Goal: Task Accomplishment & Management: Manage account settings

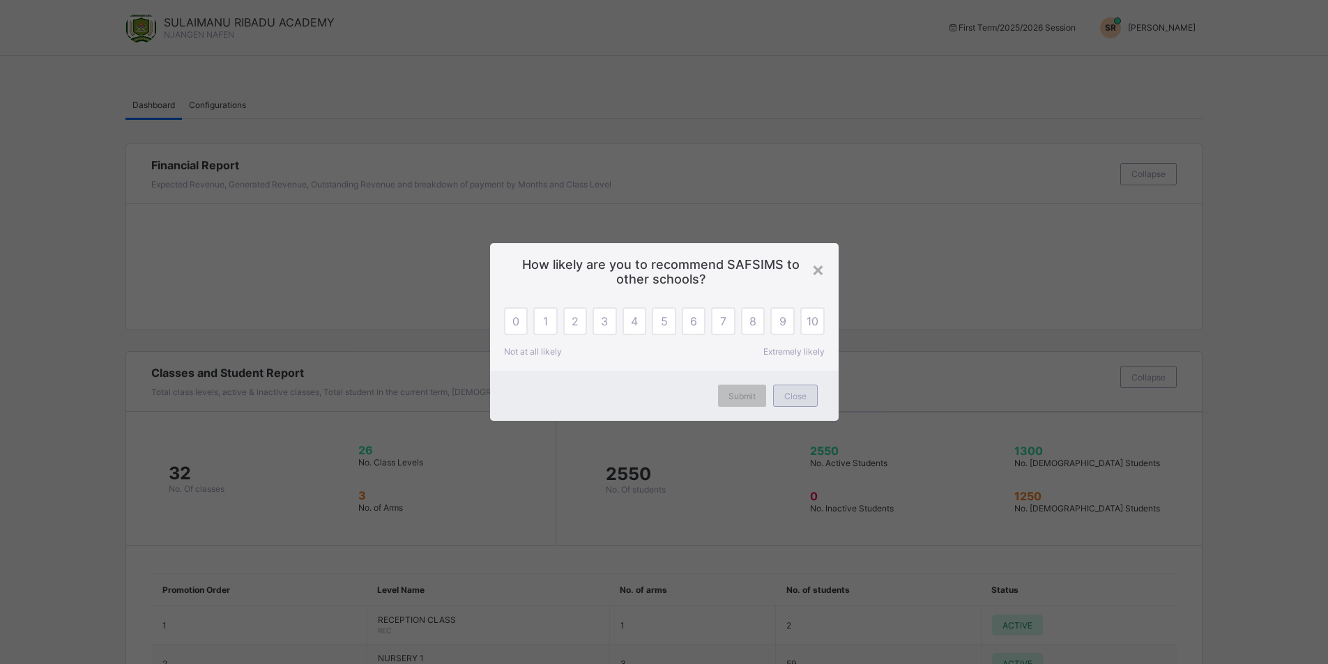
click at [797, 400] on span "Close" at bounding box center [795, 396] width 22 height 10
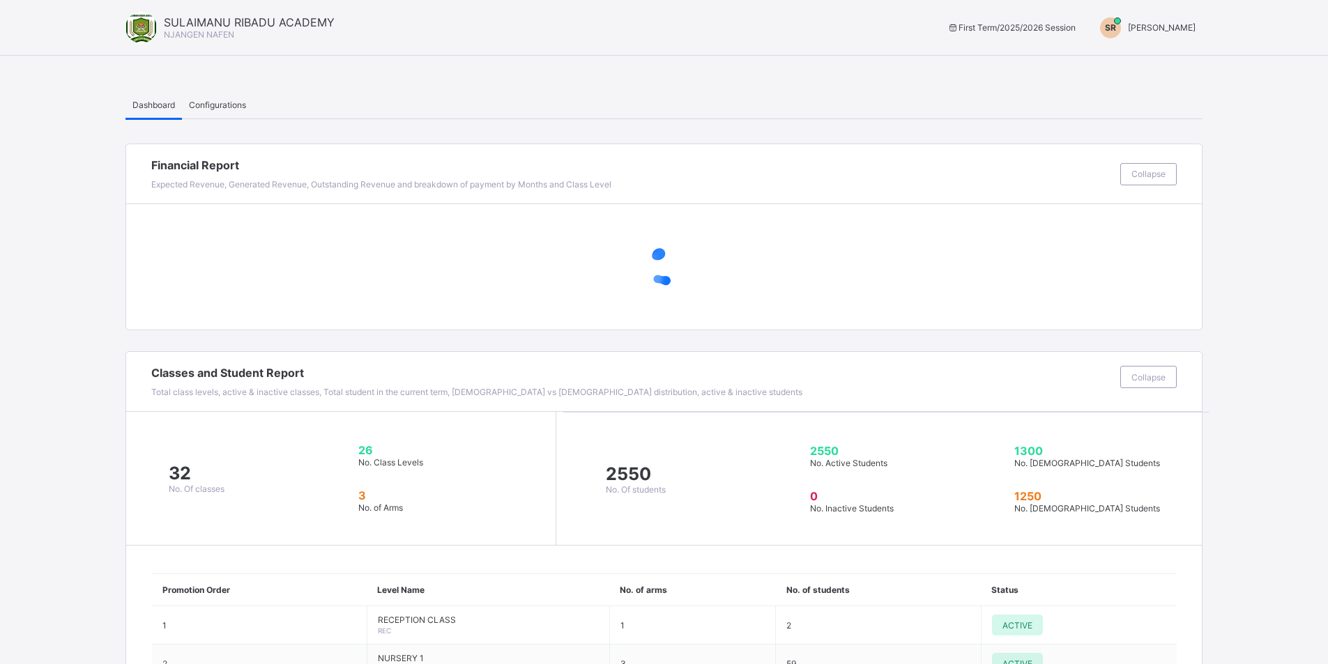
click at [1174, 27] on span "[PERSON_NAME]" at bounding box center [1162, 27] width 68 height 10
click at [1158, 61] on span "Switch to Admin View" at bounding box center [1143, 60] width 106 height 16
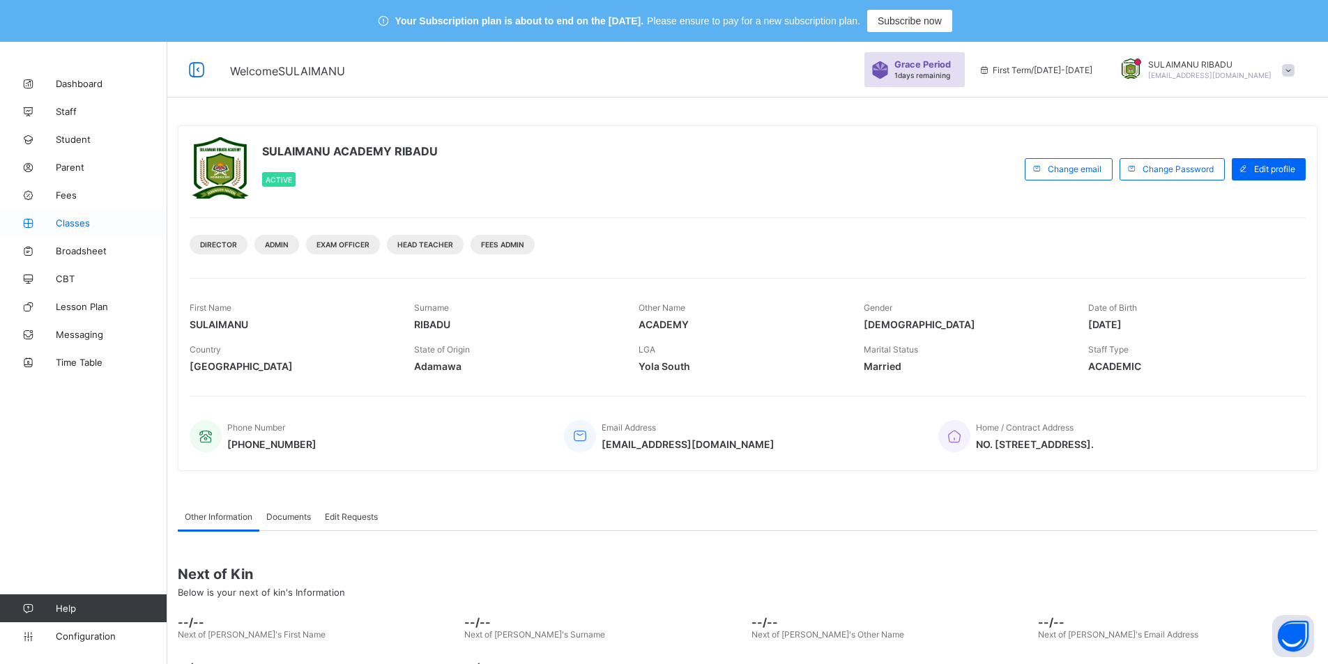
click at [82, 217] on link "Classes" at bounding box center [83, 223] width 167 height 28
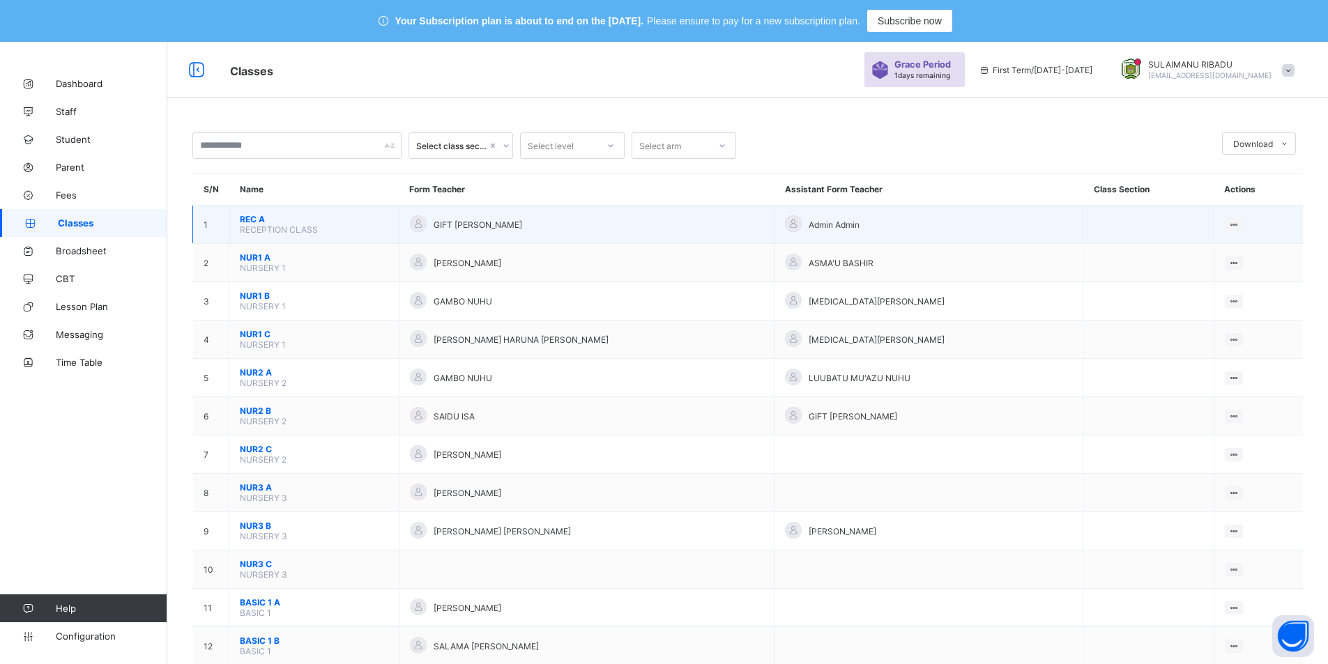
click at [320, 220] on span "REC A" at bounding box center [314, 219] width 148 height 10
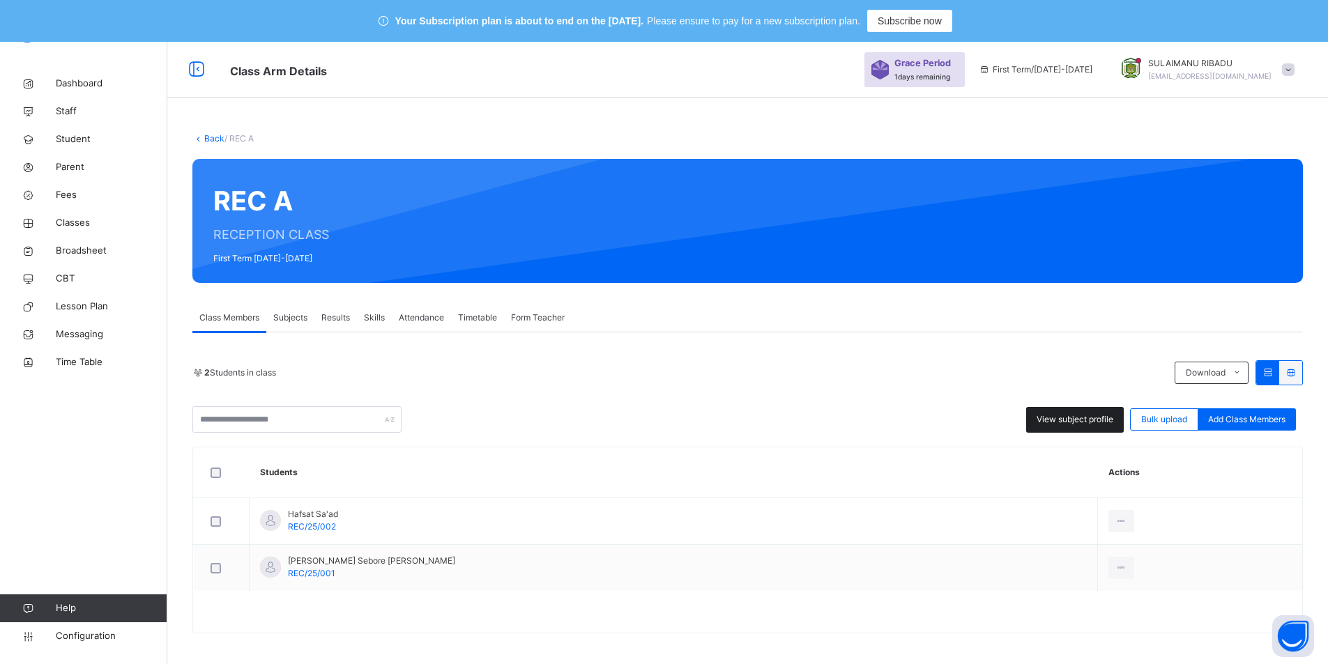
click at [1084, 417] on span "View subject profile" at bounding box center [1074, 419] width 77 height 13
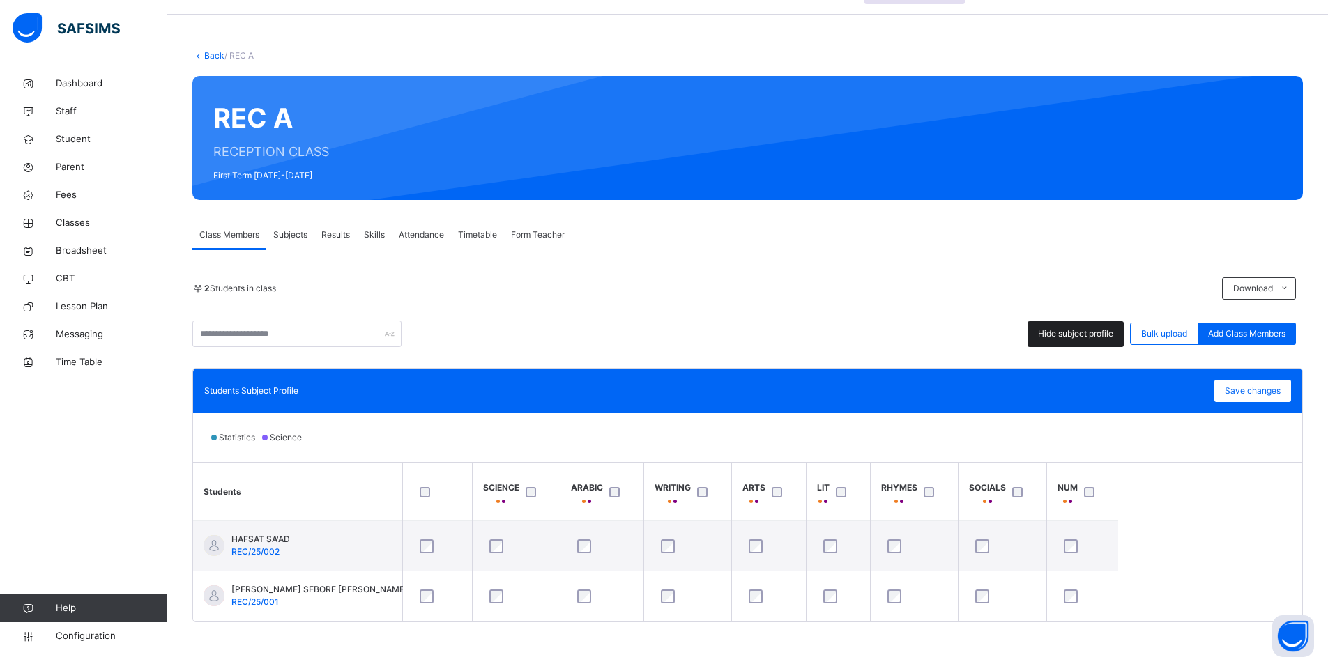
scroll to position [83, 0]
click at [209, 52] on link "Back" at bounding box center [214, 55] width 20 height 10
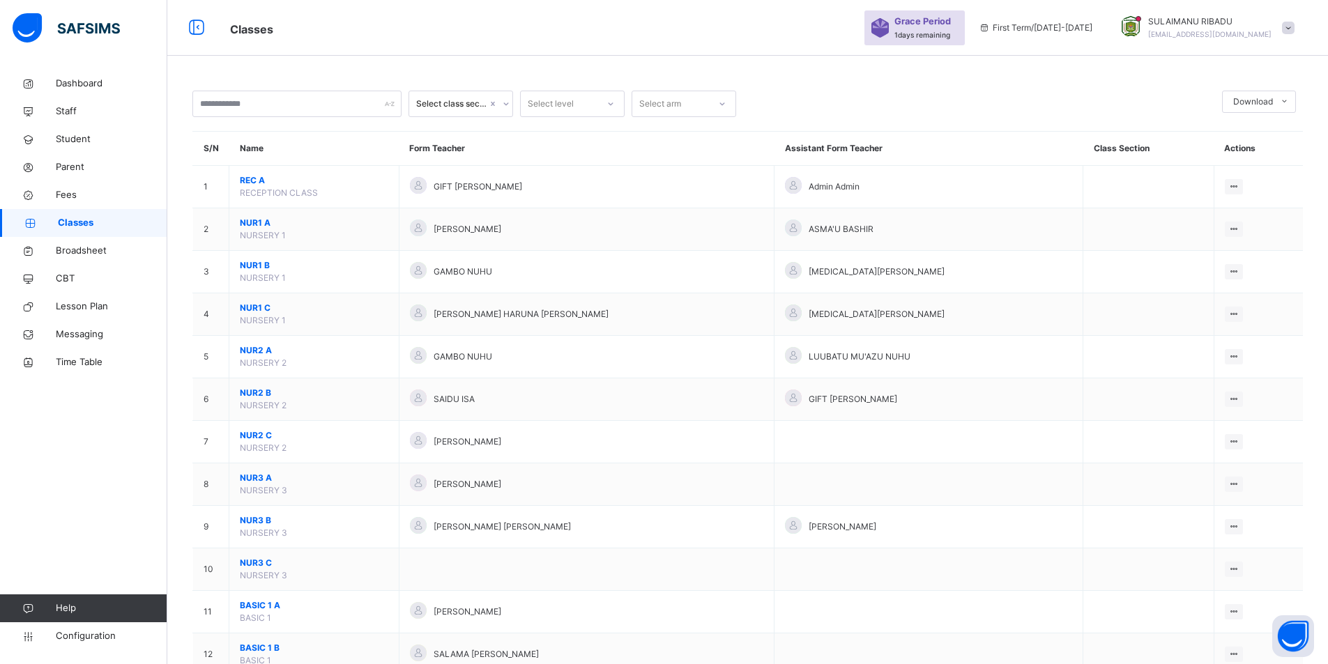
scroll to position [83, 0]
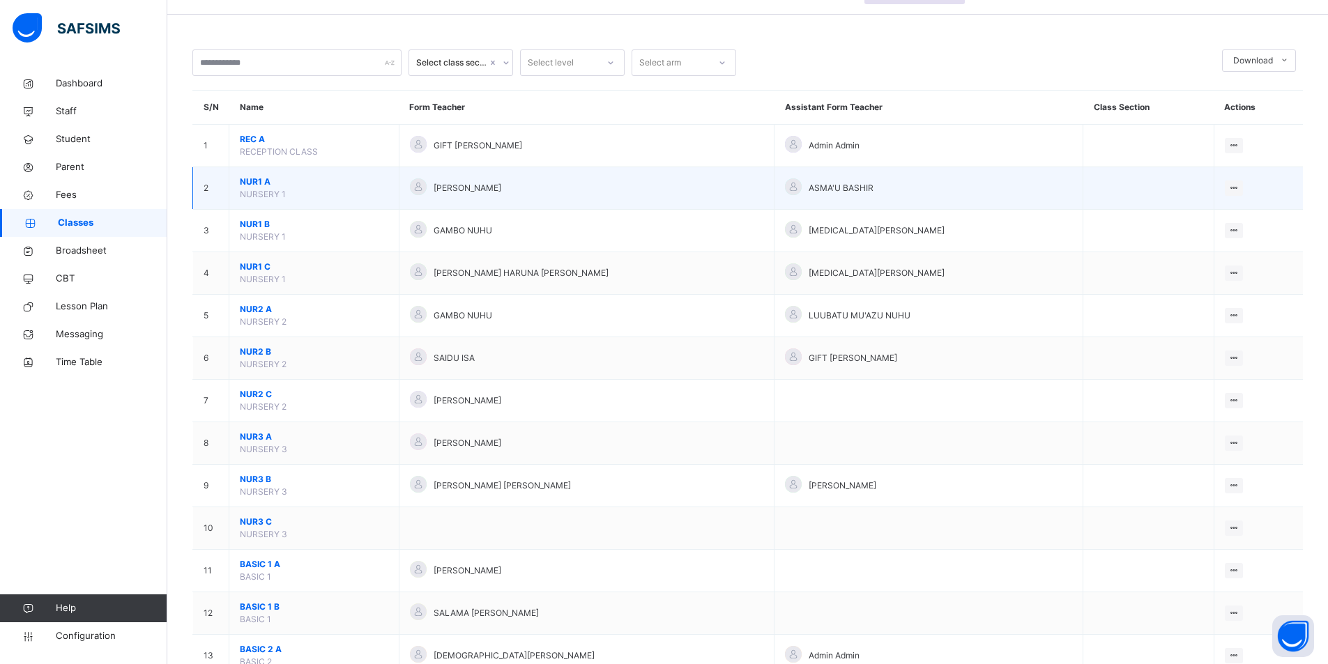
click at [316, 181] on span "NUR1 A" at bounding box center [314, 182] width 148 height 13
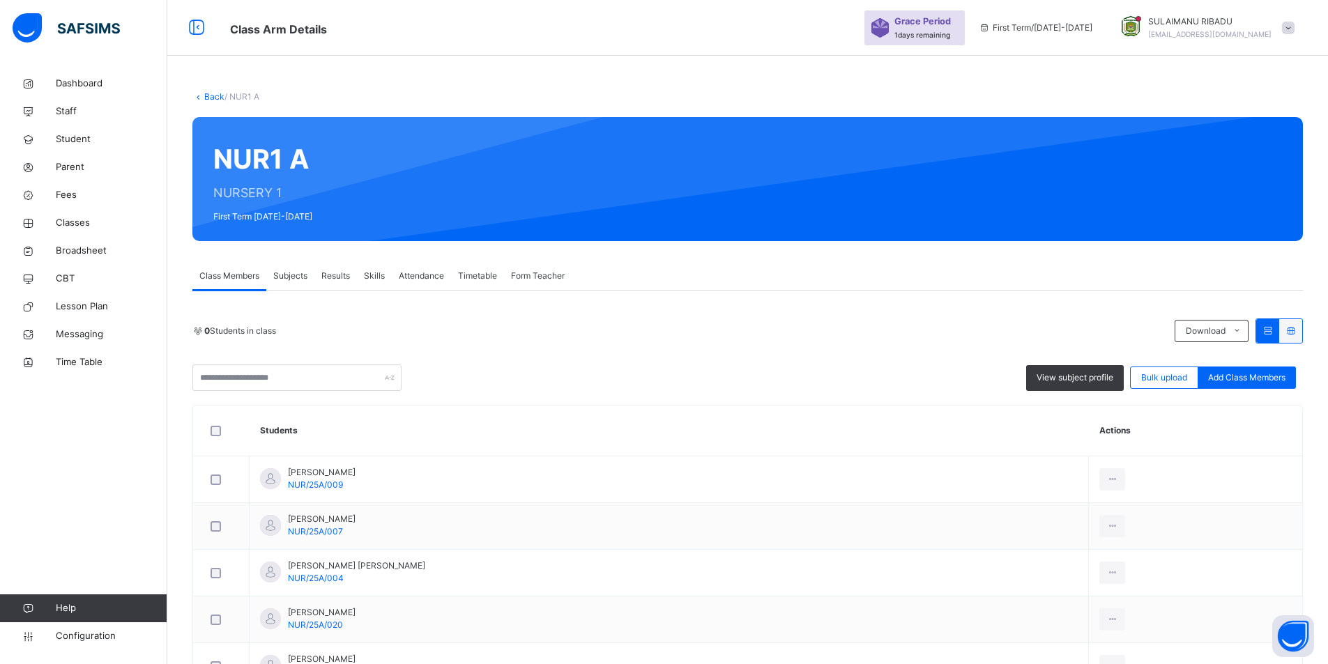
scroll to position [83, 0]
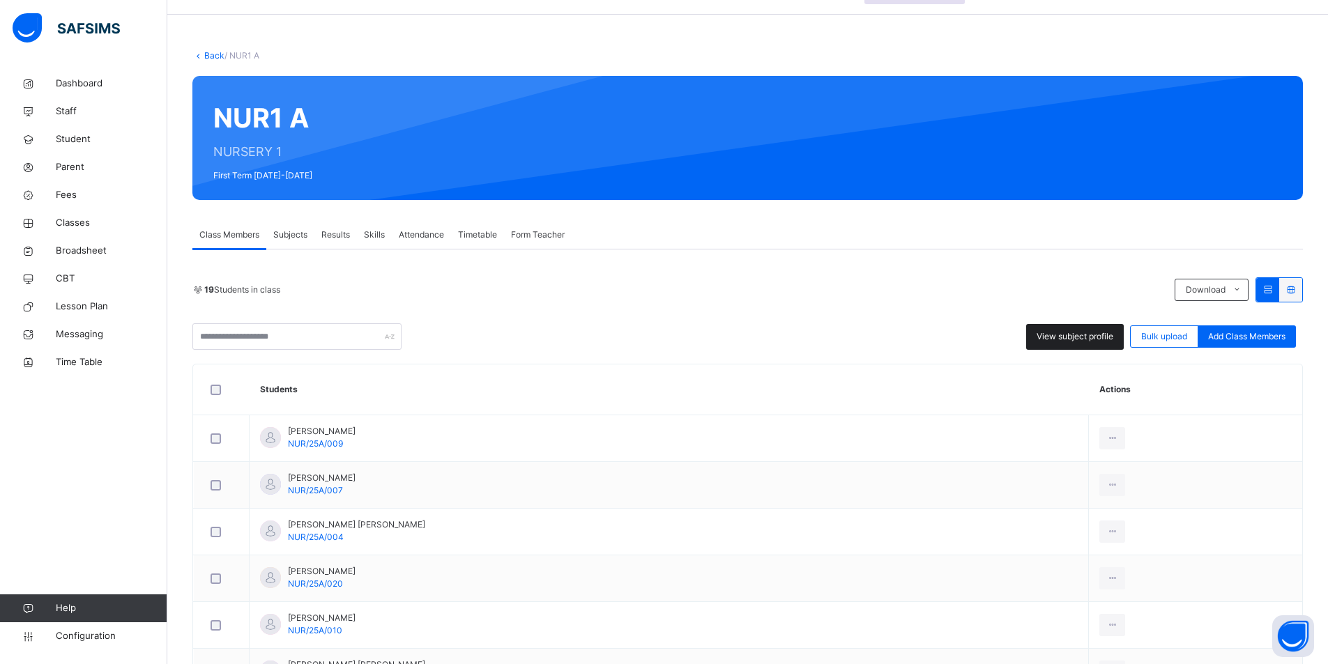
click at [1103, 337] on span "View subject profile" at bounding box center [1074, 336] width 77 height 13
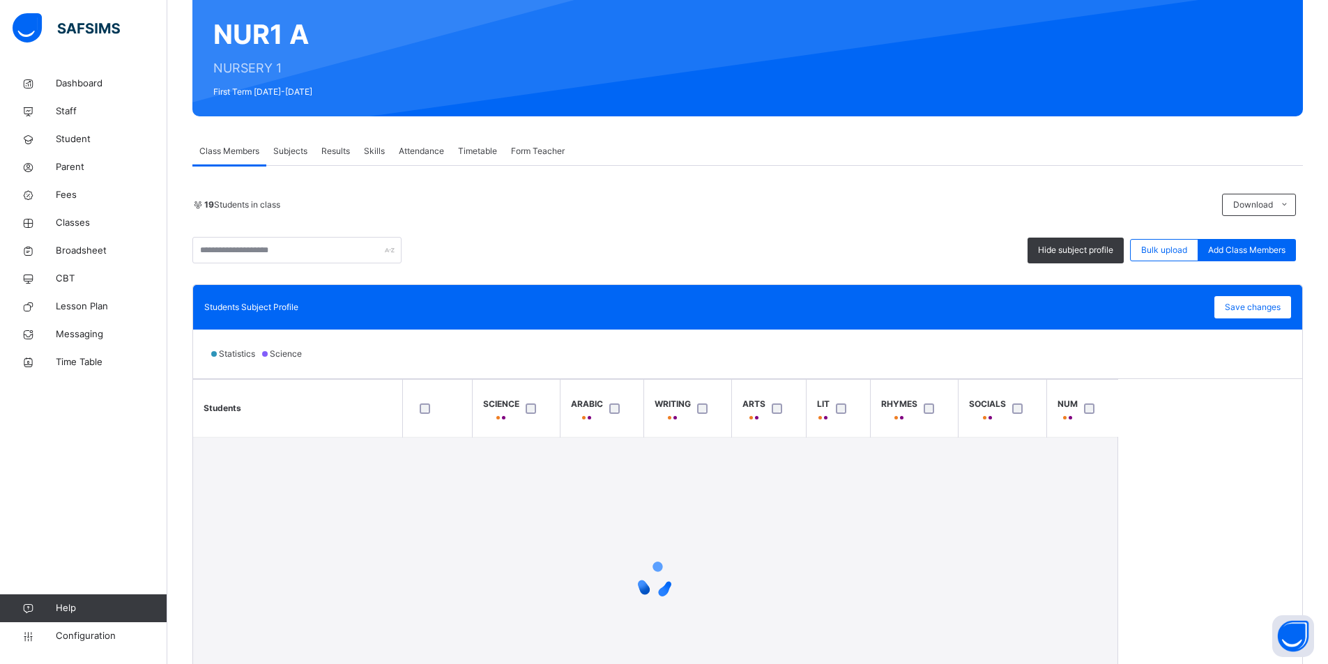
scroll to position [194, 0]
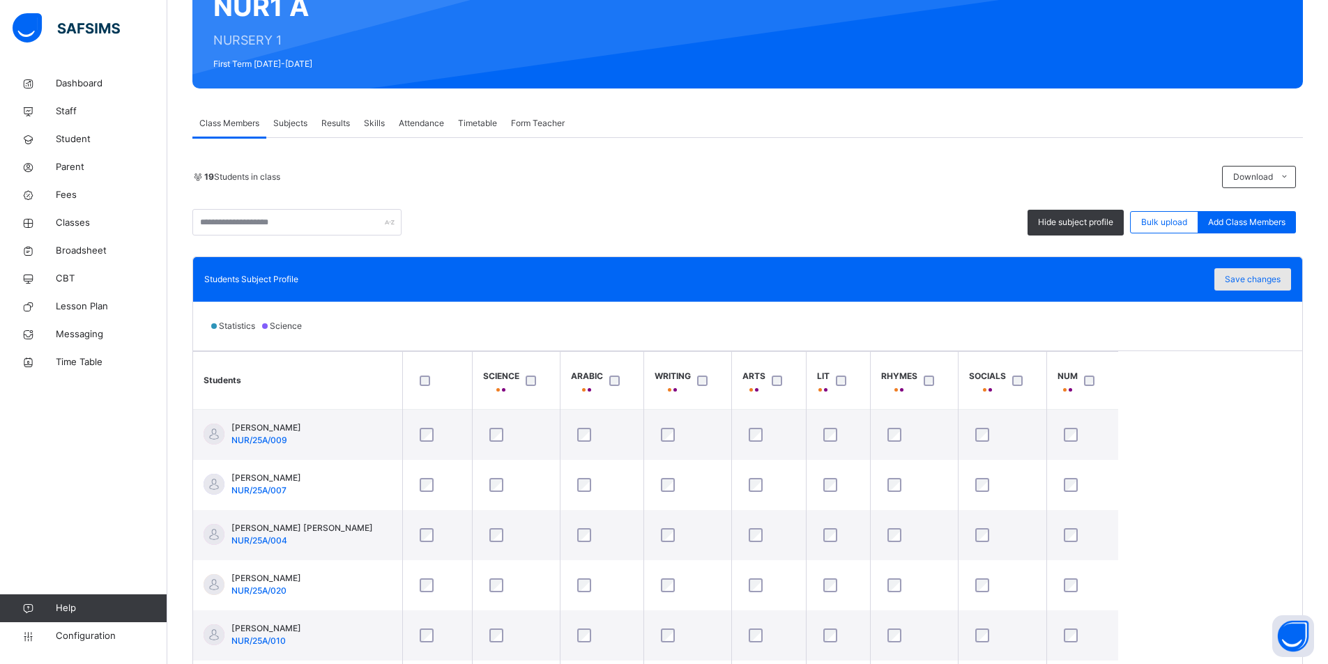
click at [1265, 279] on span "Save changes" at bounding box center [1253, 279] width 56 height 13
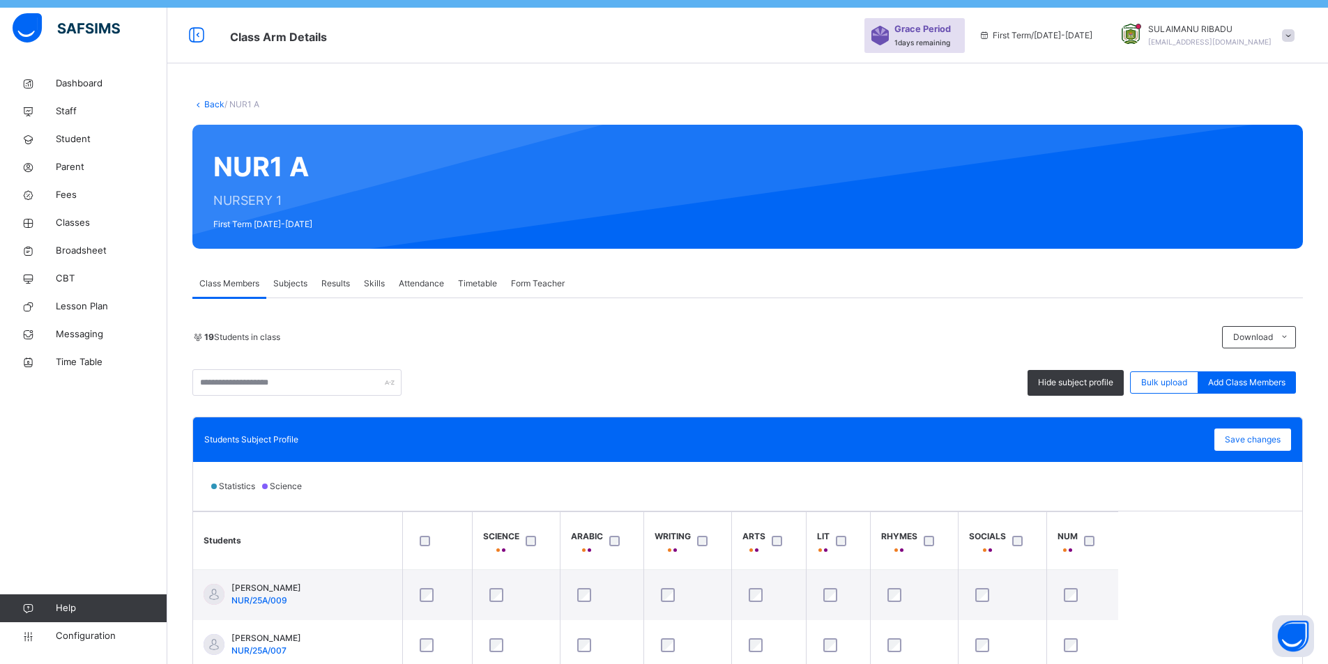
scroll to position [0, 0]
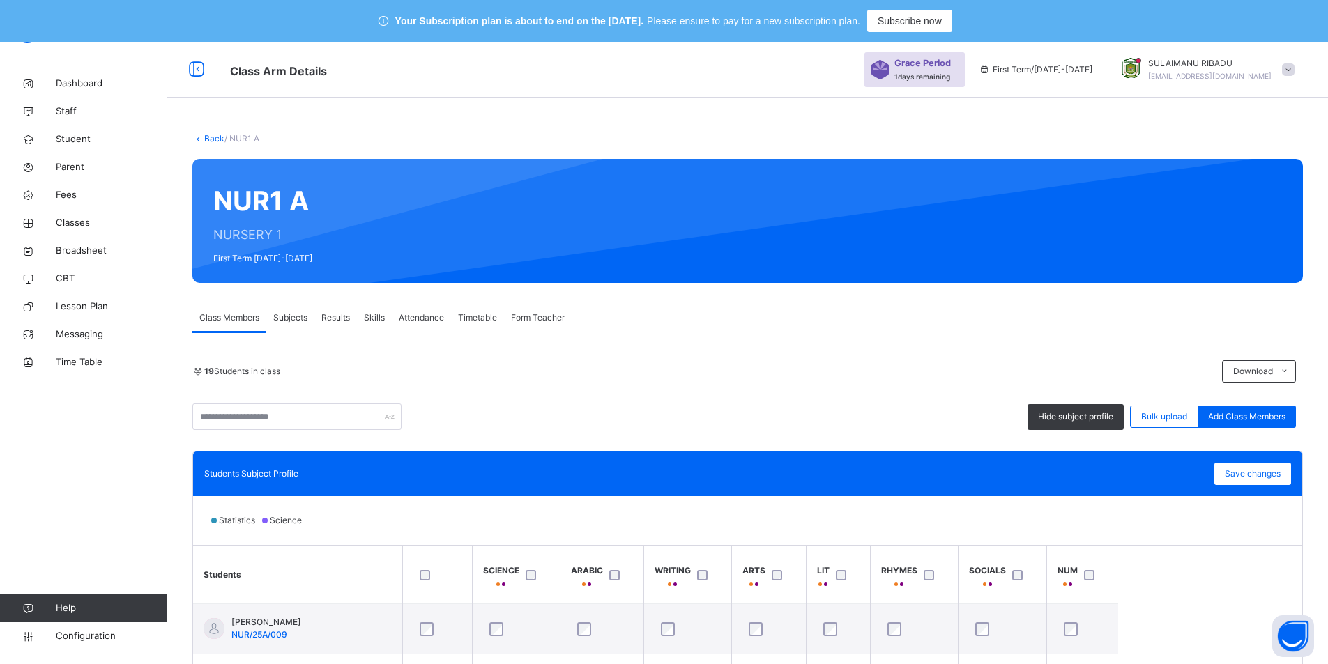
click at [219, 139] on link "Back" at bounding box center [214, 138] width 20 height 10
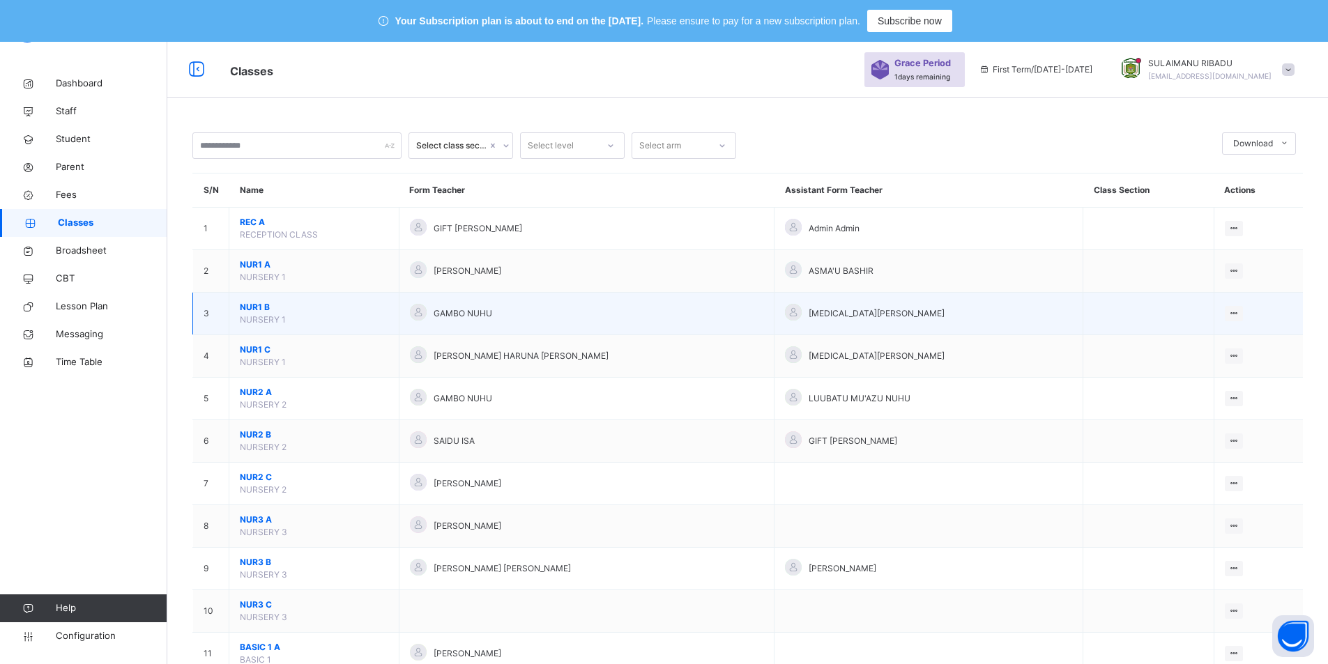
click at [266, 306] on span "NUR1 B" at bounding box center [314, 307] width 148 height 13
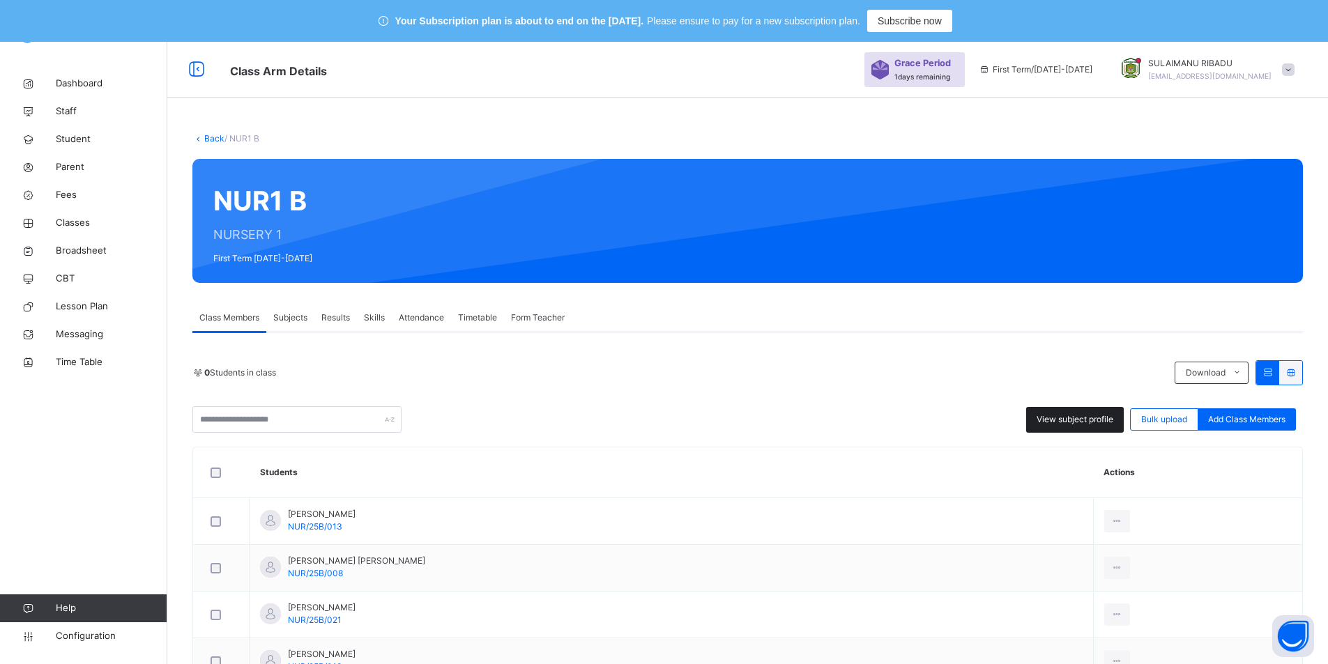
click at [1073, 425] on span "View subject profile" at bounding box center [1074, 419] width 77 height 13
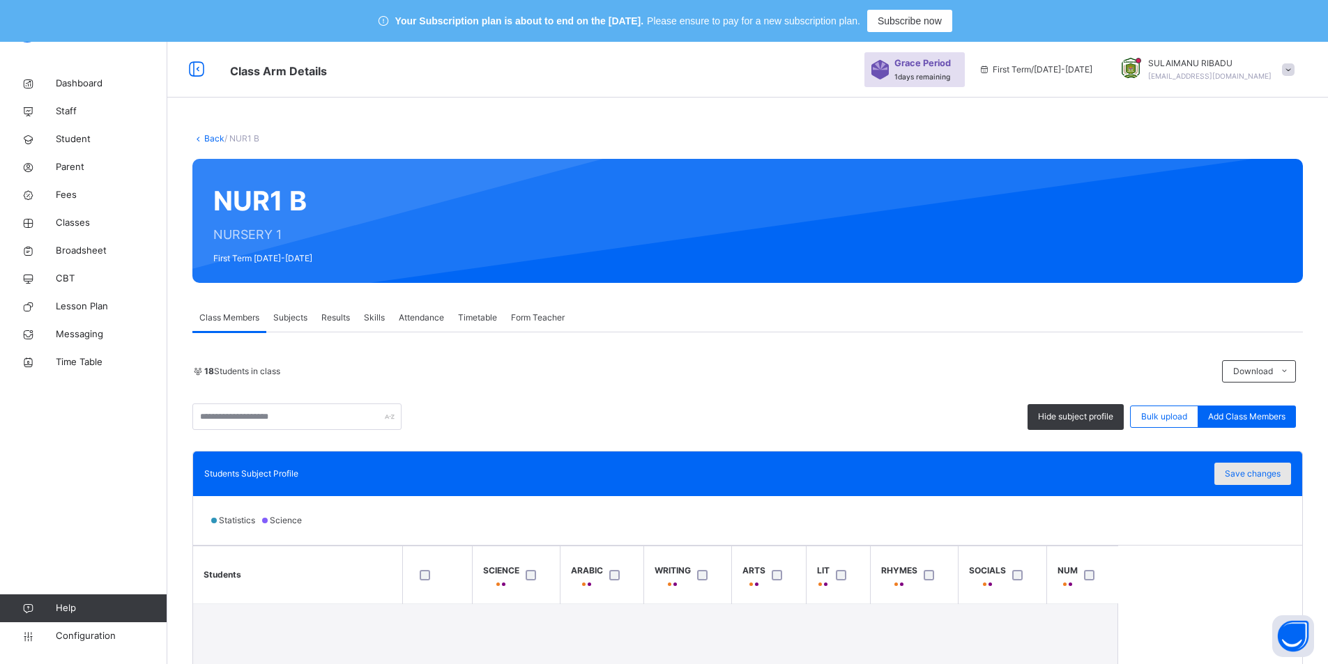
click at [1245, 468] on span "Save changes" at bounding box center [1253, 474] width 56 height 13
click at [213, 136] on link "Back" at bounding box center [214, 138] width 20 height 10
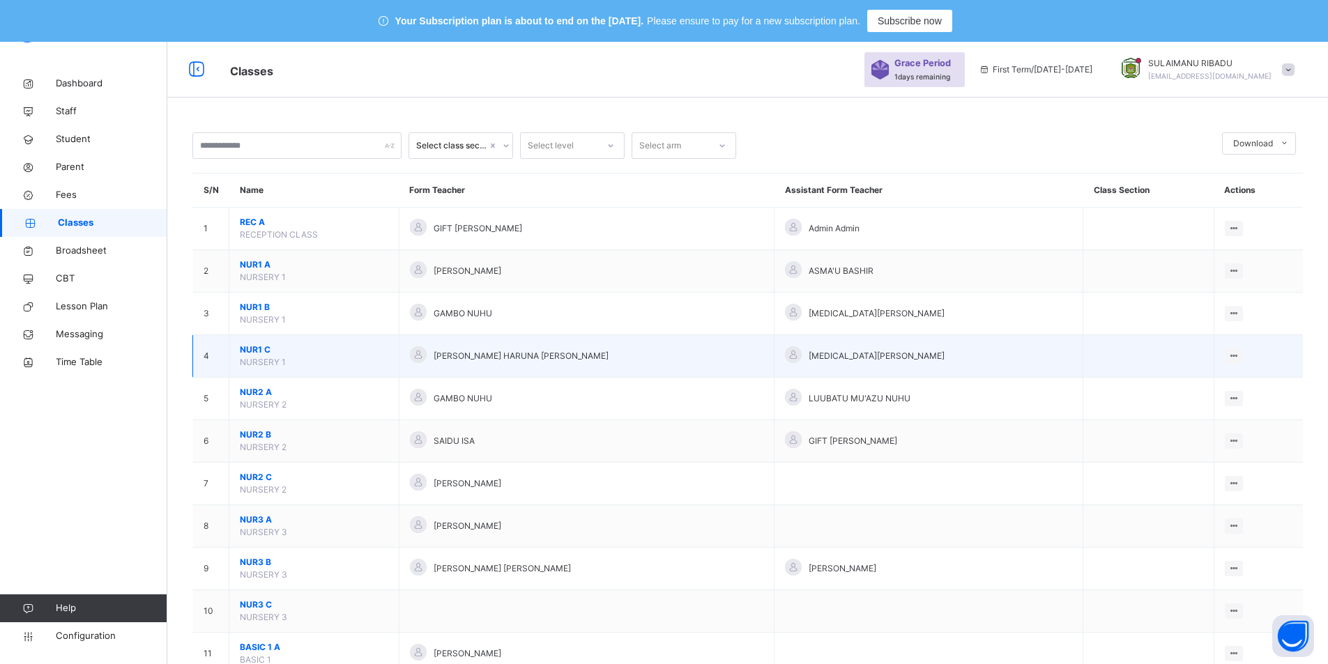
click at [302, 351] on span "NUR1 C" at bounding box center [314, 350] width 148 height 13
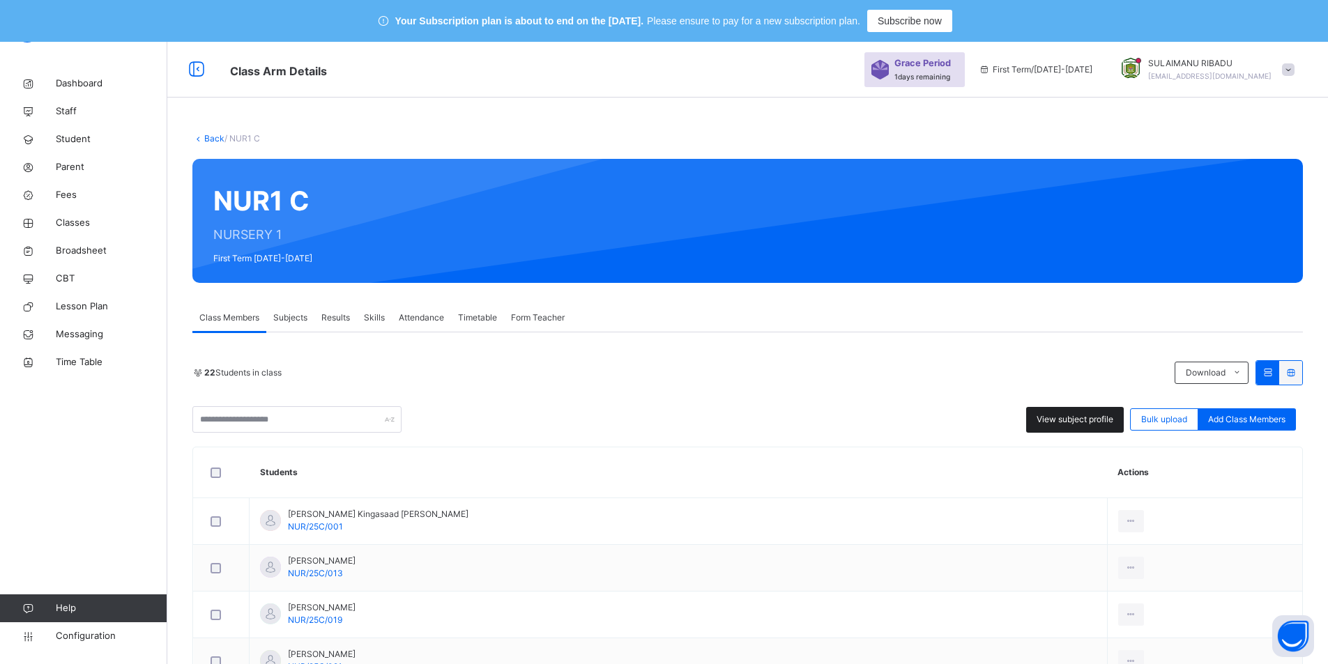
click at [1062, 422] on span "View subject profile" at bounding box center [1074, 419] width 77 height 13
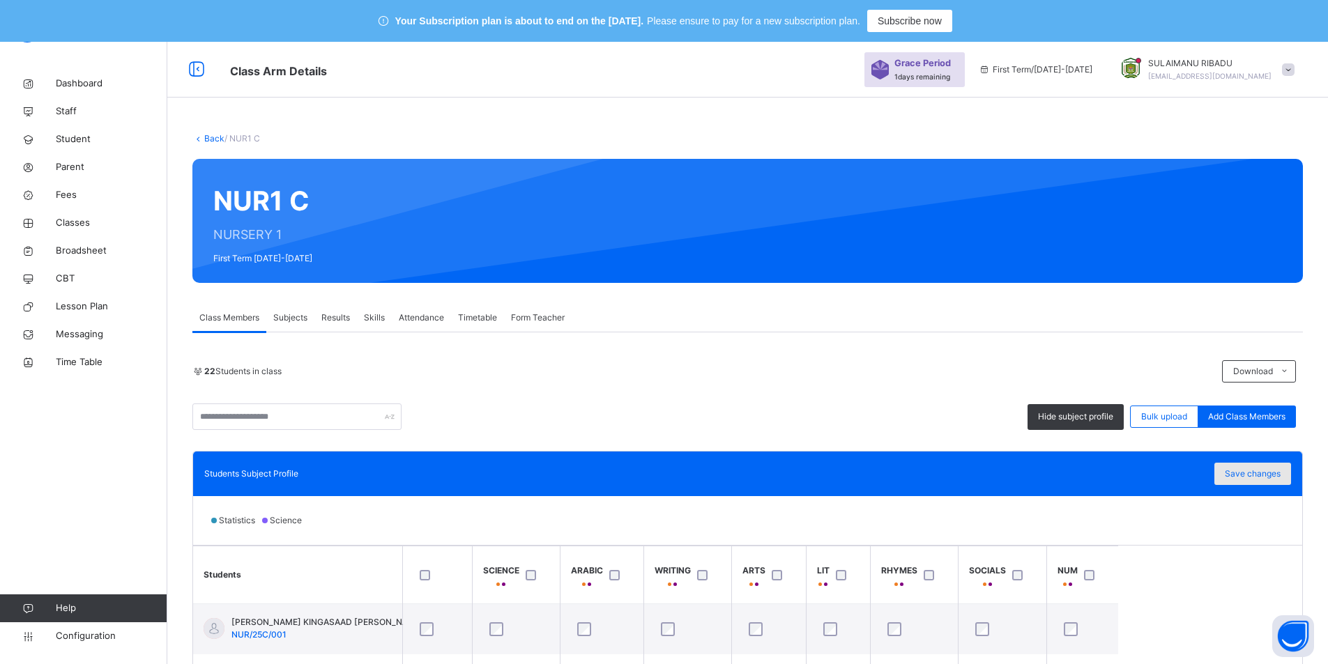
click at [1243, 471] on span "Save changes" at bounding box center [1253, 474] width 56 height 13
click at [1243, 471] on div "Save changes" at bounding box center [1252, 474] width 77 height 22
click at [217, 135] on link "Back" at bounding box center [214, 138] width 20 height 10
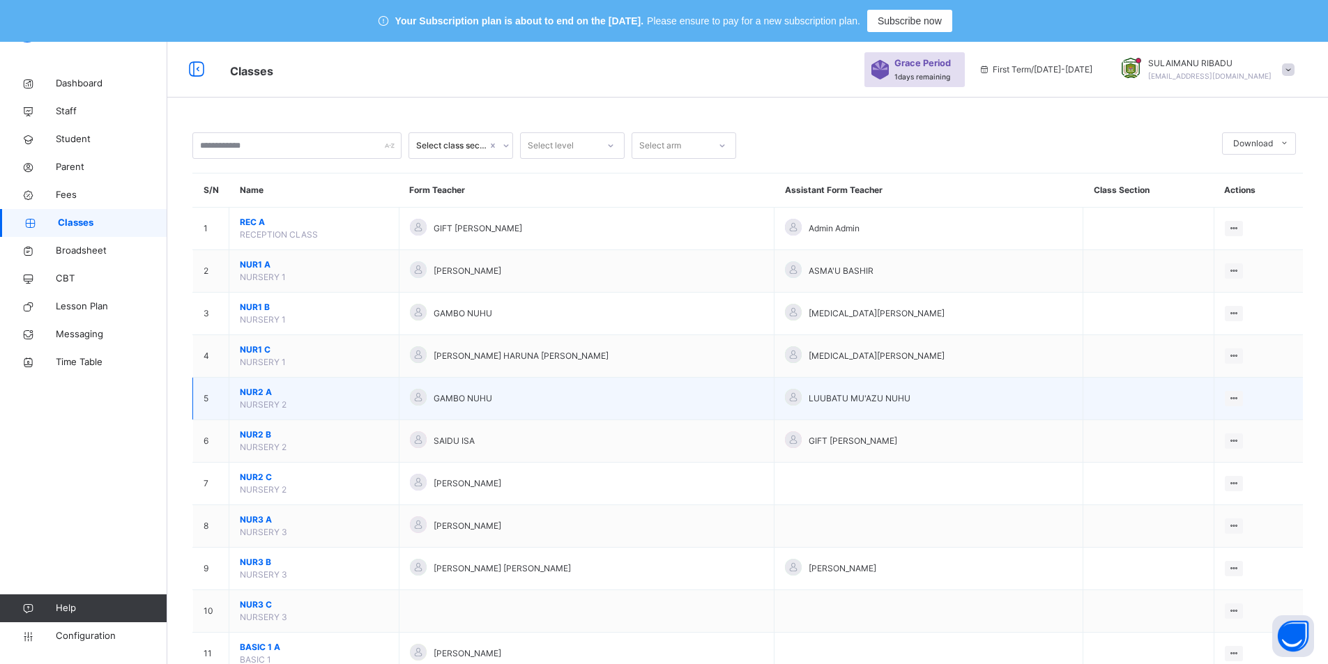
click at [283, 394] on span "NUR2 A" at bounding box center [314, 392] width 148 height 13
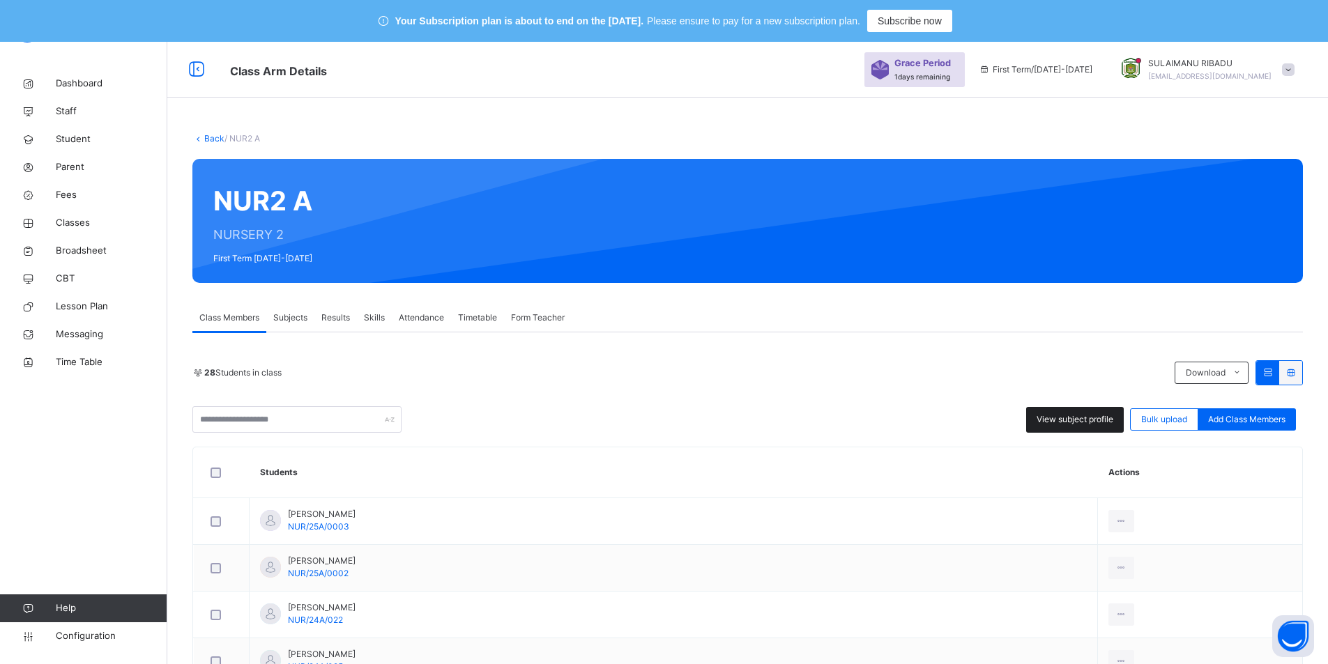
click at [1073, 420] on span "View subject profile" at bounding box center [1074, 419] width 77 height 13
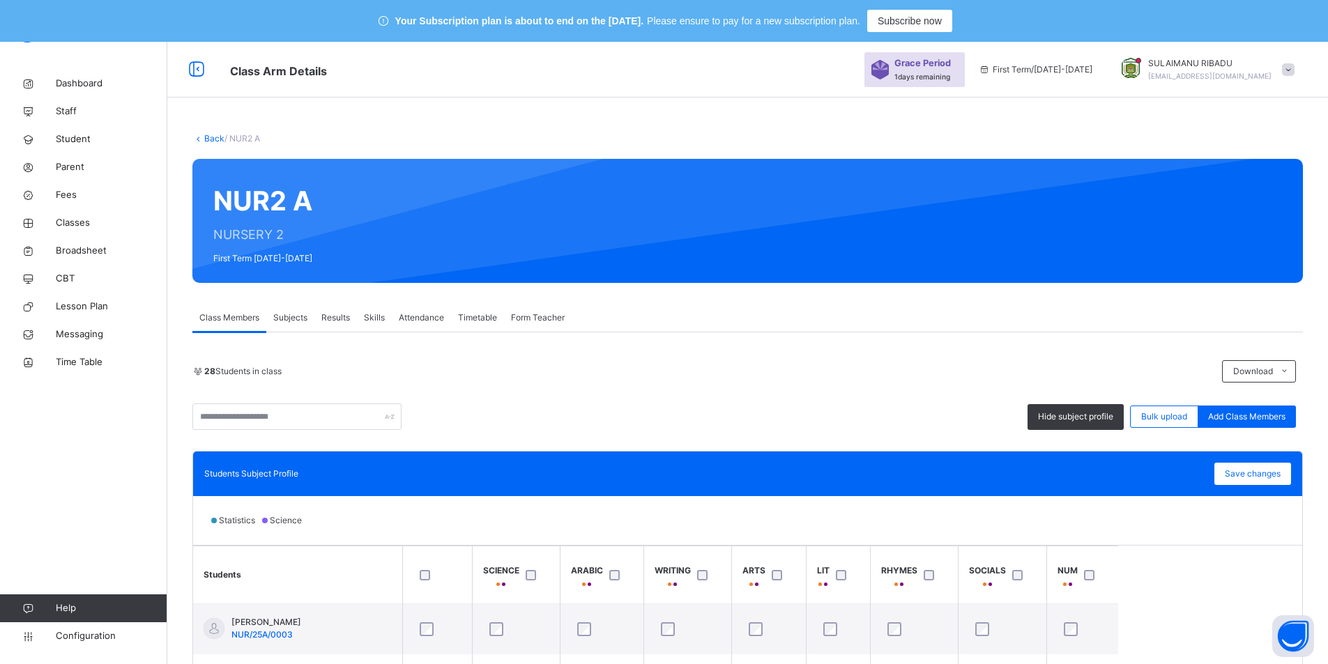
scroll to position [56, 0]
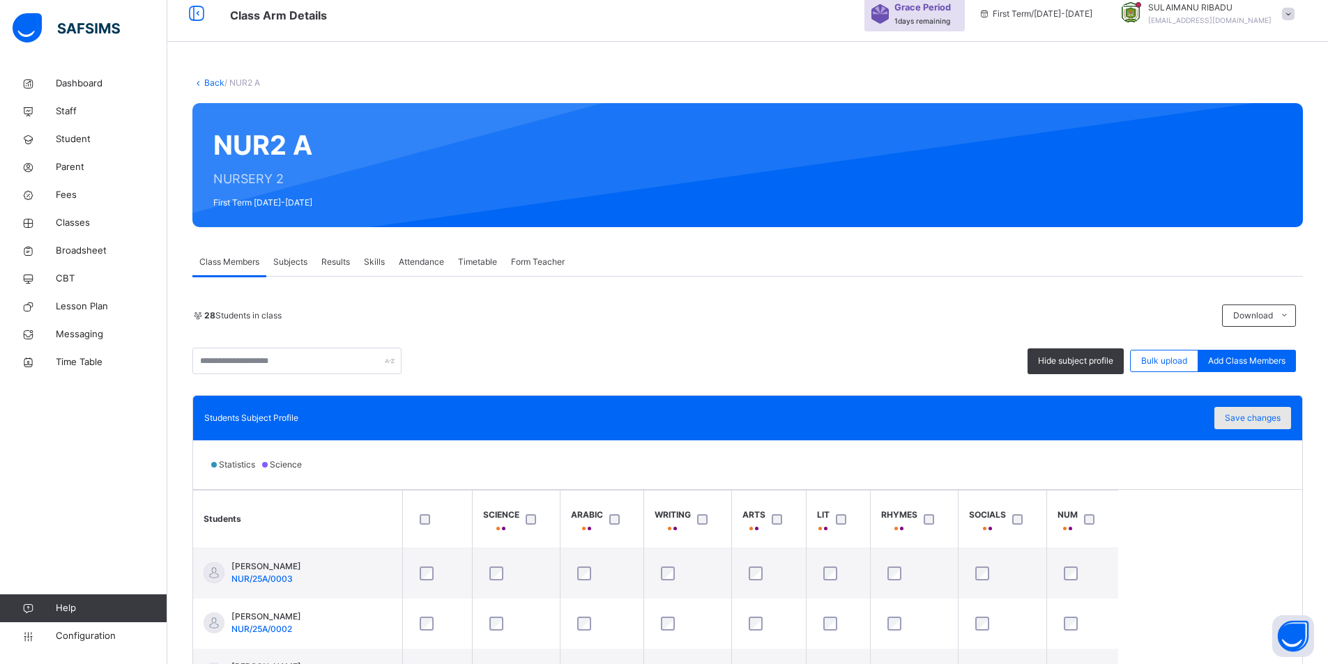
click at [1279, 409] on div "Save changes" at bounding box center [1252, 418] width 77 height 22
click at [206, 82] on link "Back" at bounding box center [214, 82] width 20 height 10
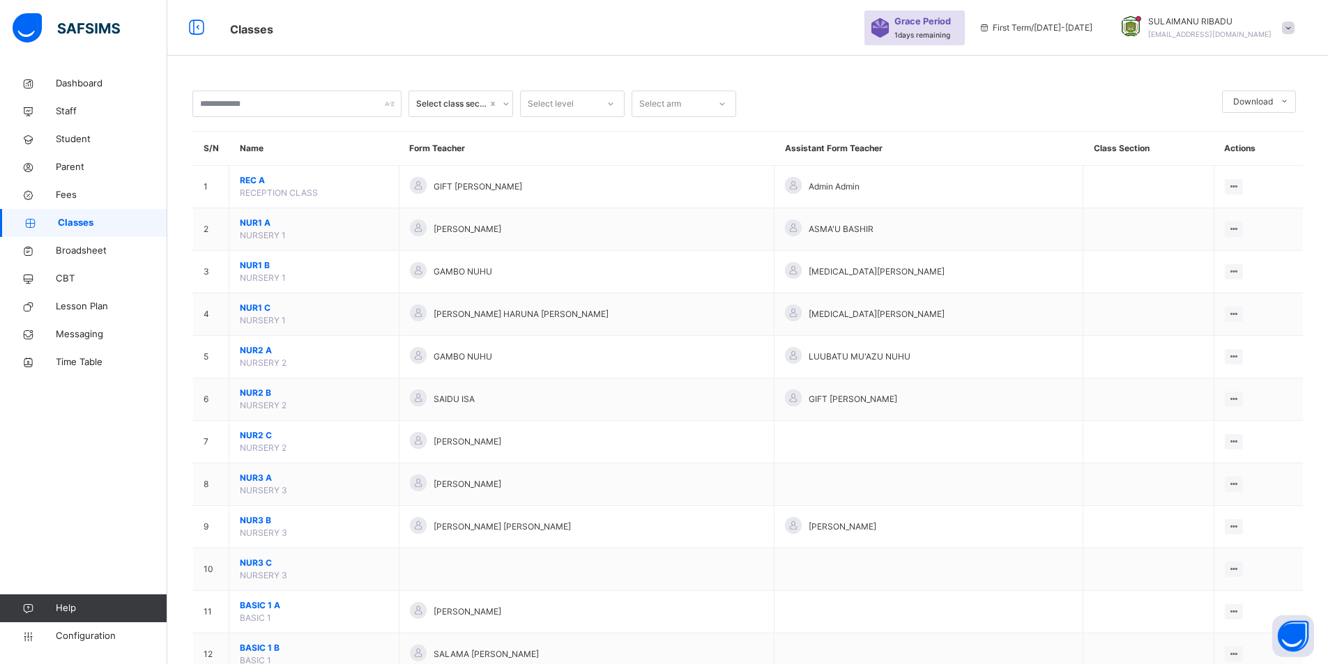
scroll to position [56, 0]
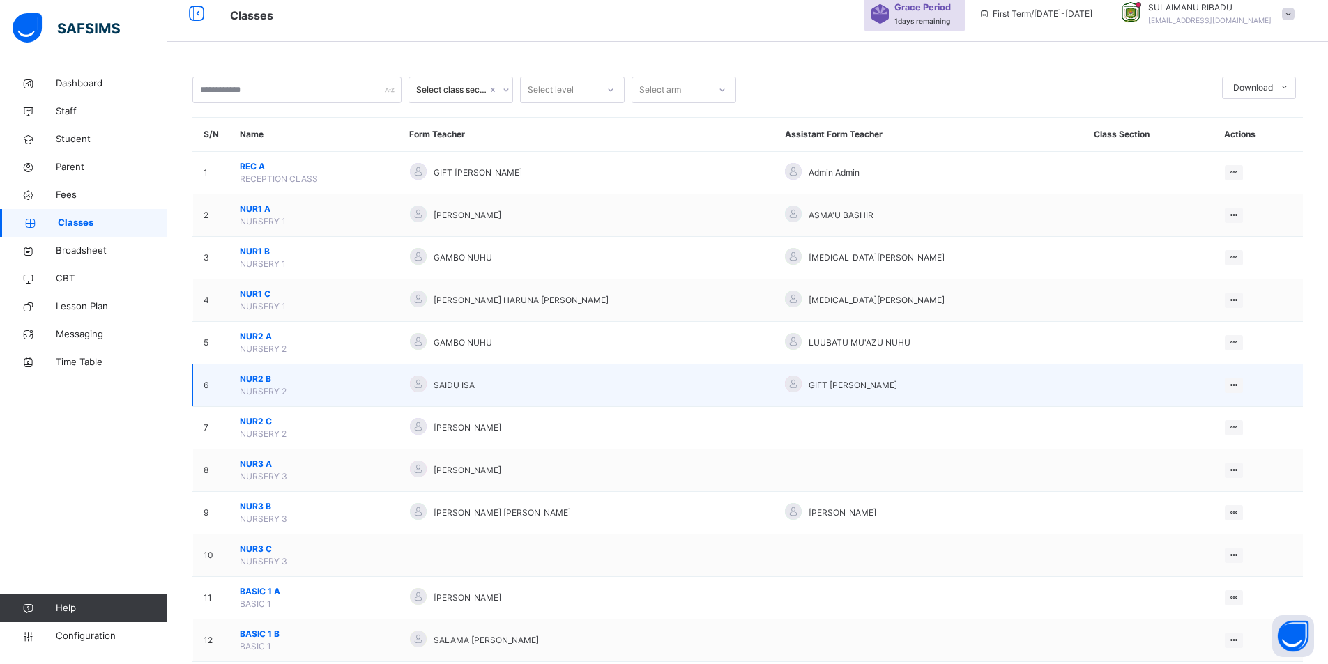
click at [271, 376] on span "NUR2 B" at bounding box center [314, 379] width 148 height 13
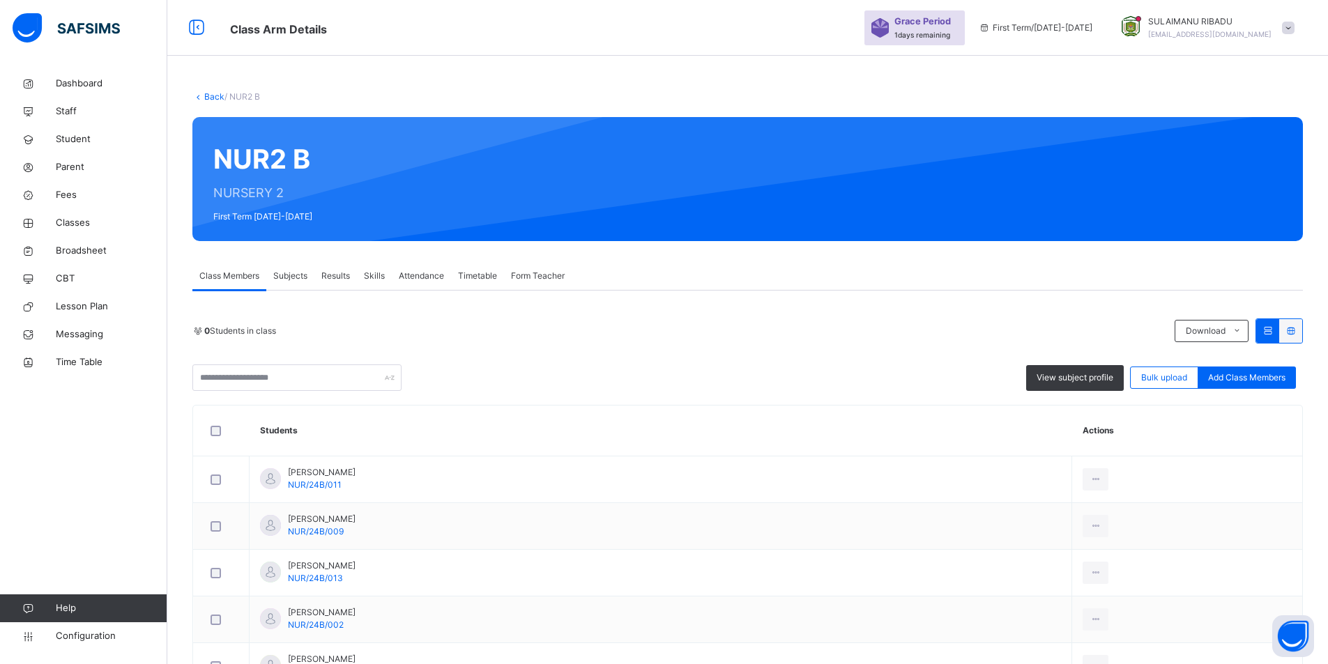
scroll to position [56, 0]
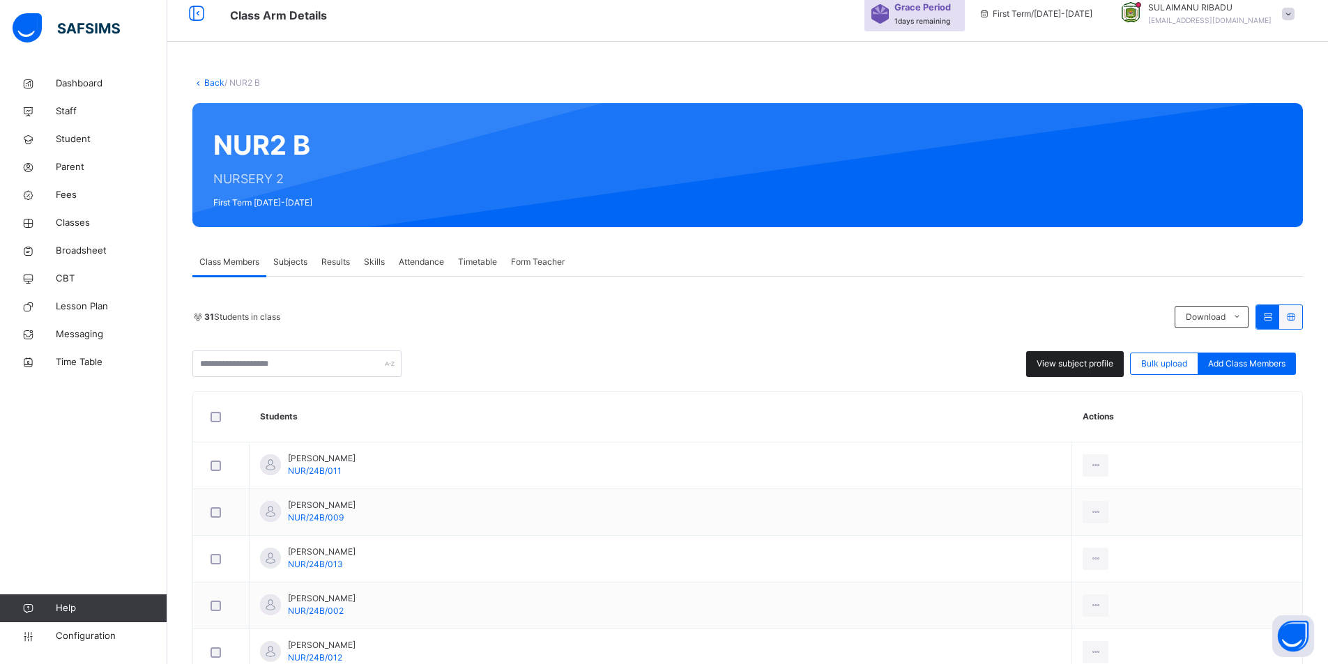
click at [1083, 353] on div "View subject profile" at bounding box center [1075, 364] width 98 height 26
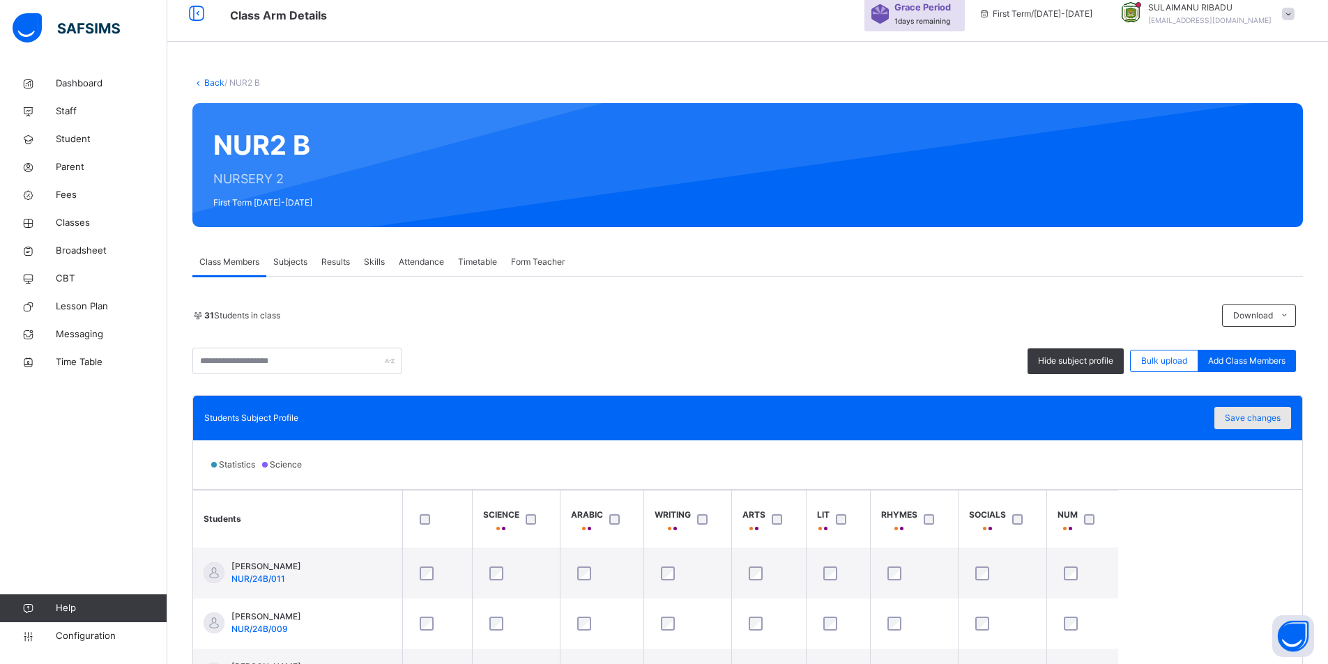
click at [1245, 416] on span "Save changes" at bounding box center [1253, 418] width 56 height 13
click at [204, 82] on link "Back" at bounding box center [214, 82] width 20 height 10
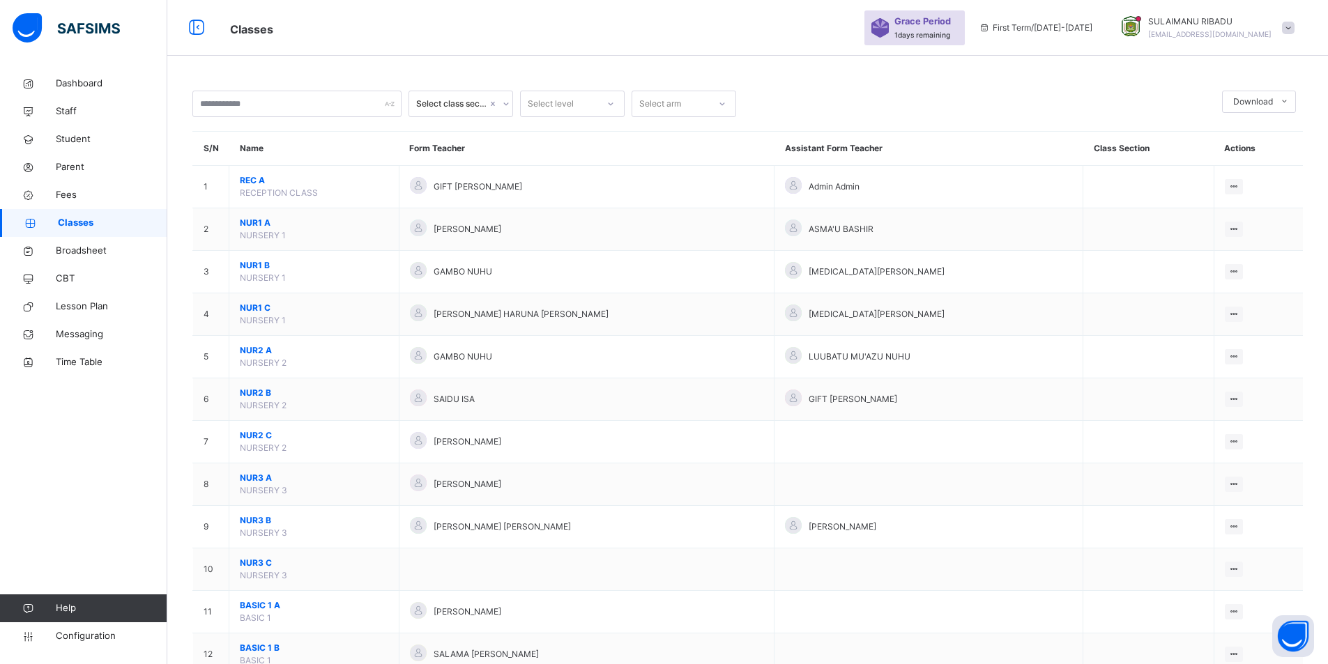
scroll to position [56, 0]
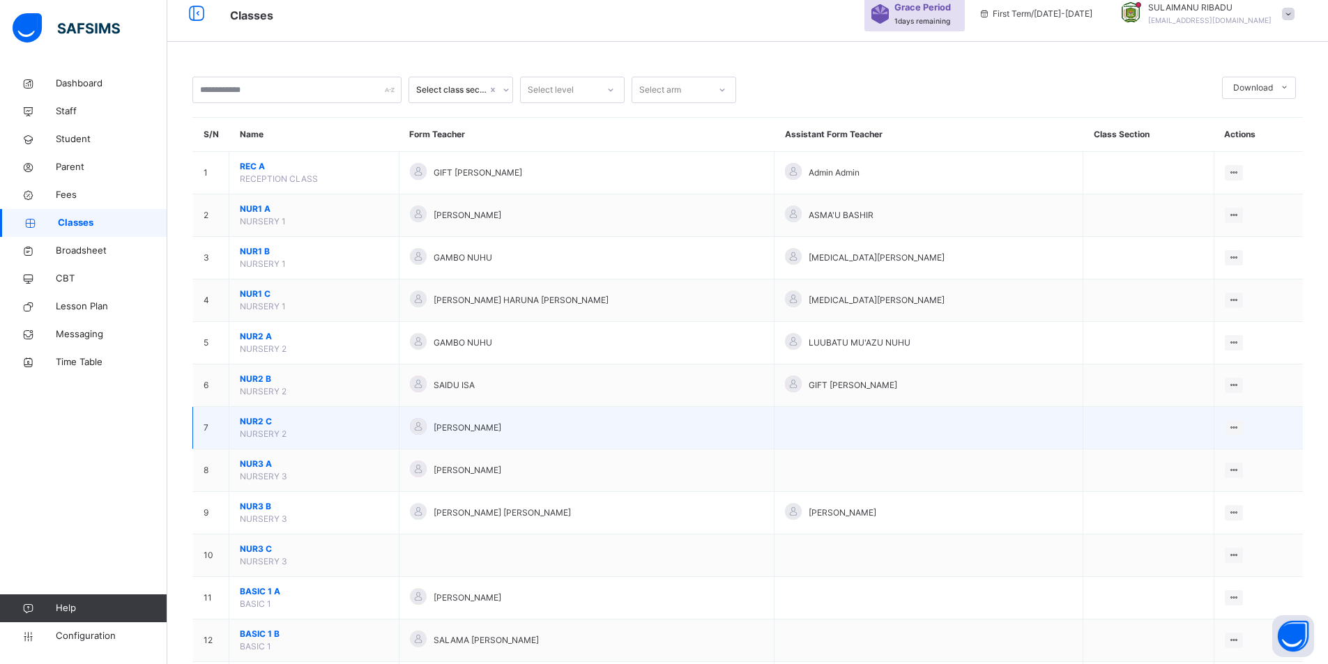
click at [253, 417] on span "NUR2 C" at bounding box center [314, 421] width 148 height 13
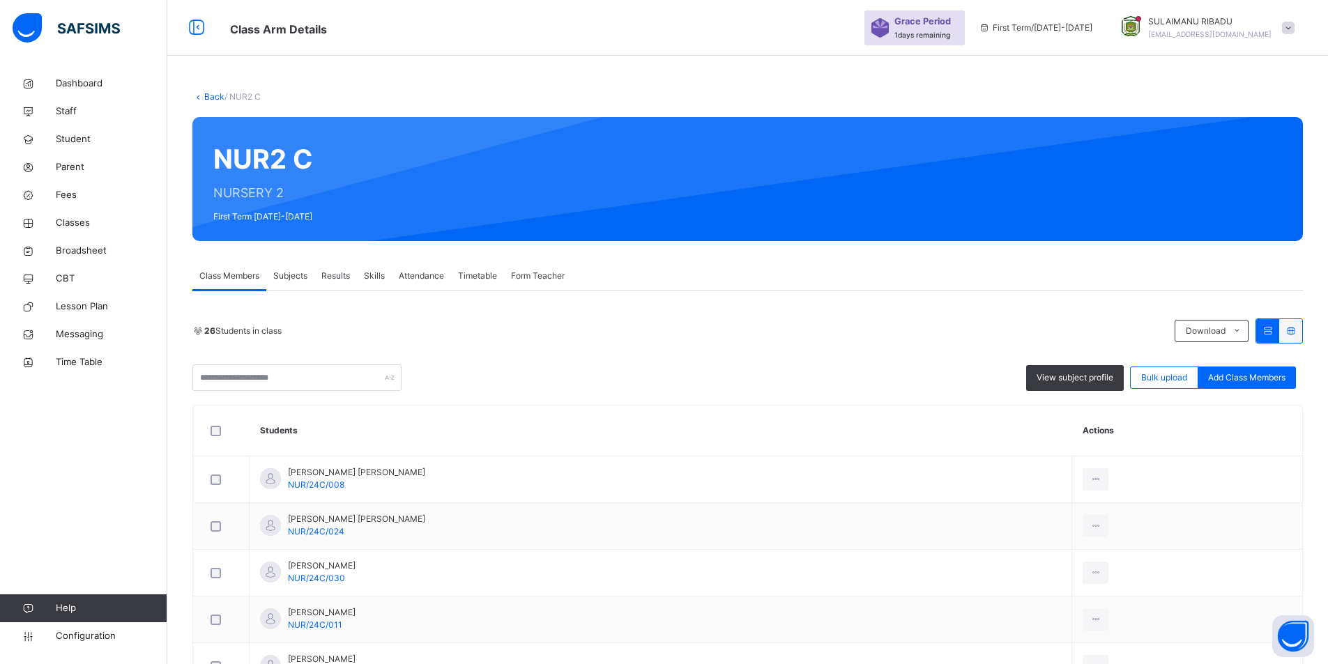
scroll to position [56, 0]
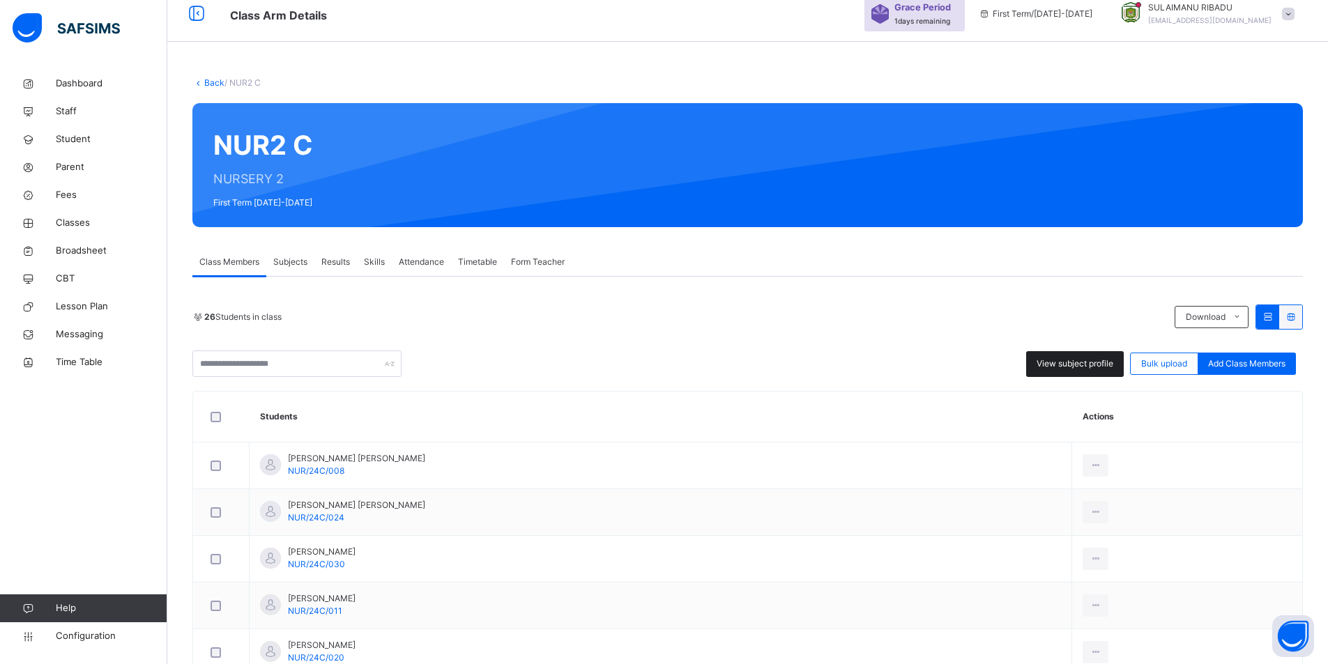
click at [1046, 363] on span "View subject profile" at bounding box center [1074, 364] width 77 height 13
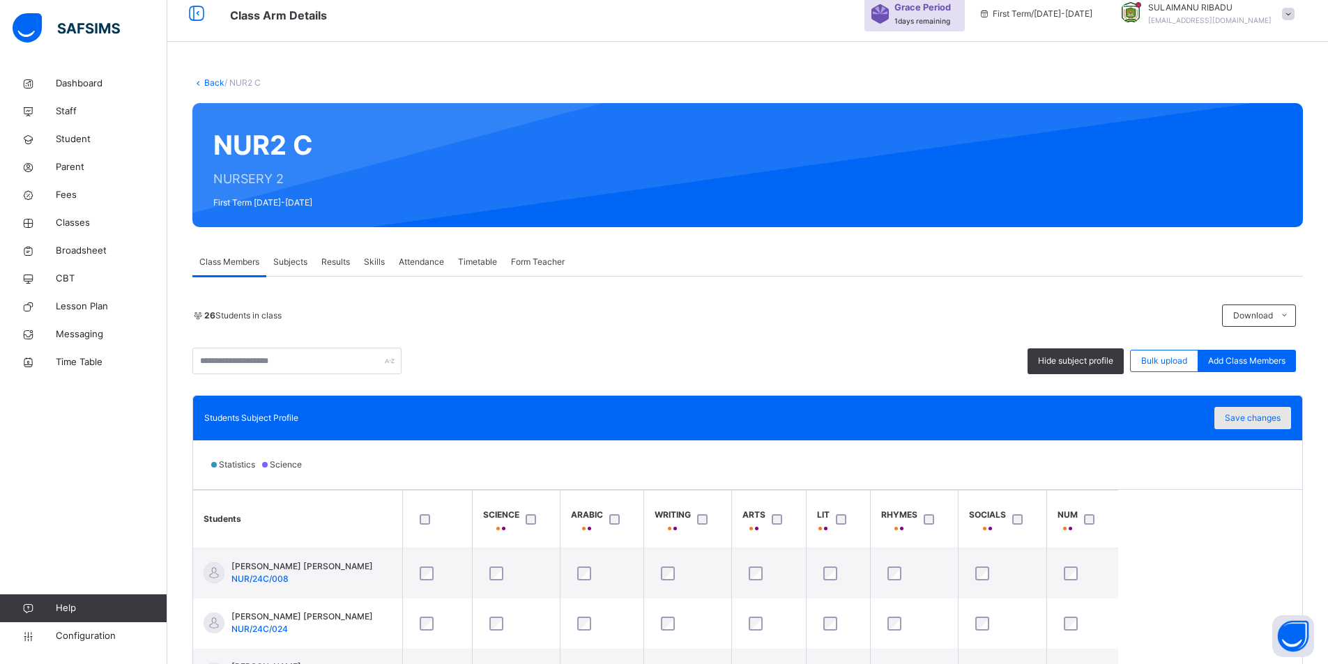
click at [1246, 417] on span "Save changes" at bounding box center [1253, 418] width 56 height 13
click at [212, 82] on link "Back" at bounding box center [214, 82] width 20 height 10
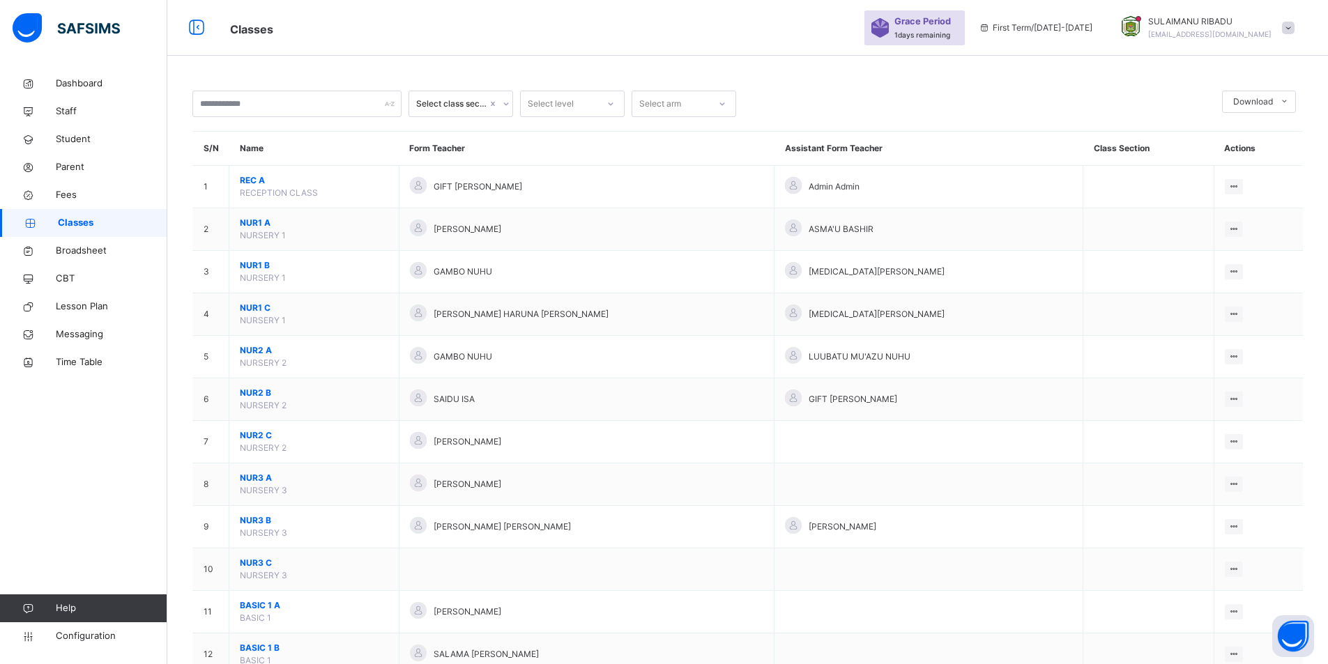
scroll to position [56, 0]
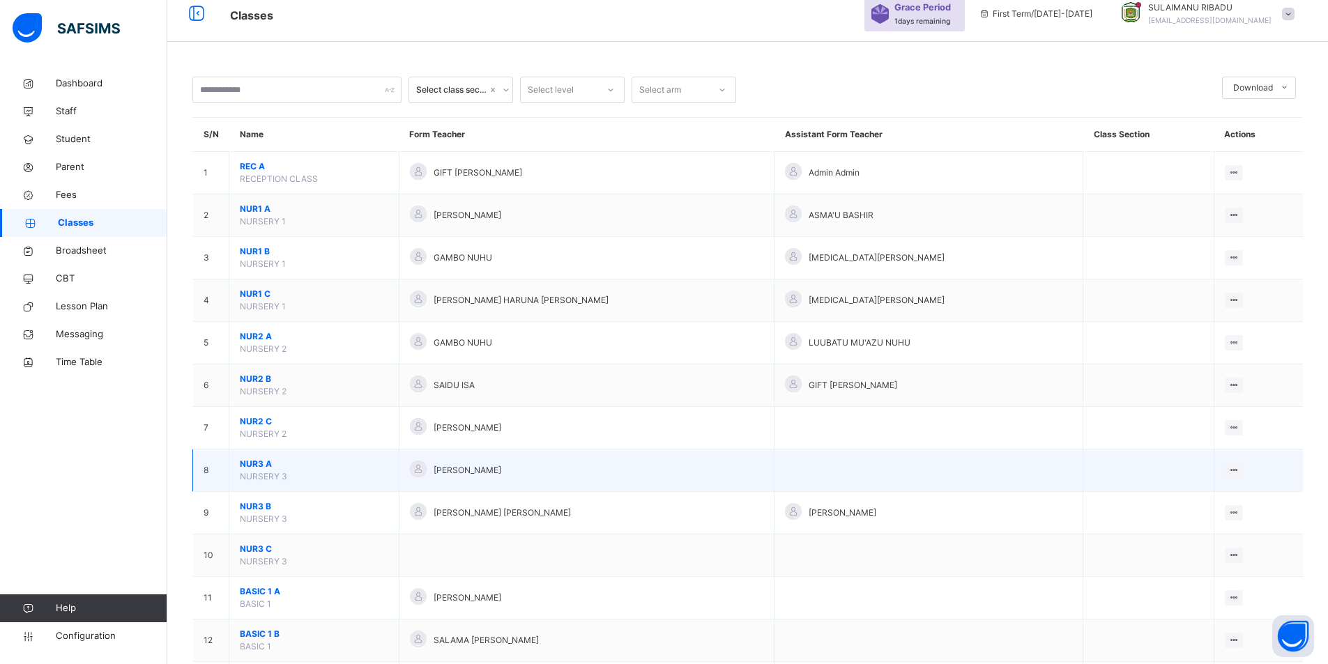
click at [250, 469] on span "NUR3 A" at bounding box center [314, 464] width 148 height 13
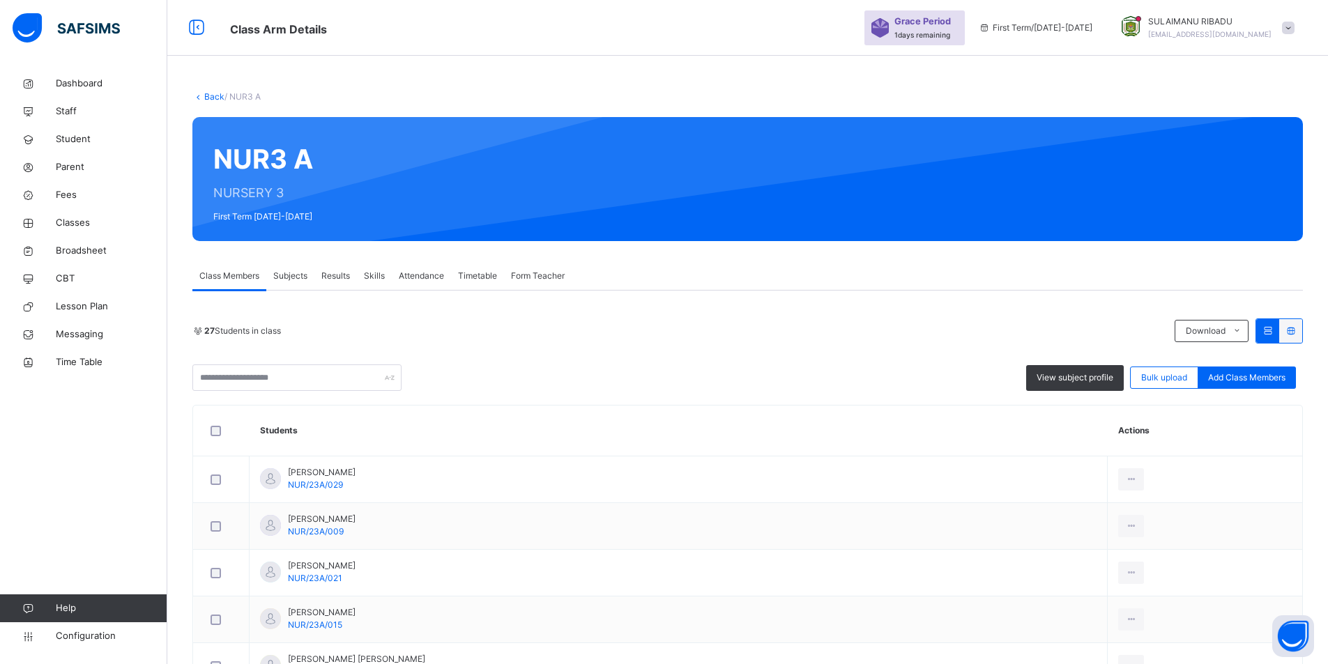
scroll to position [56, 0]
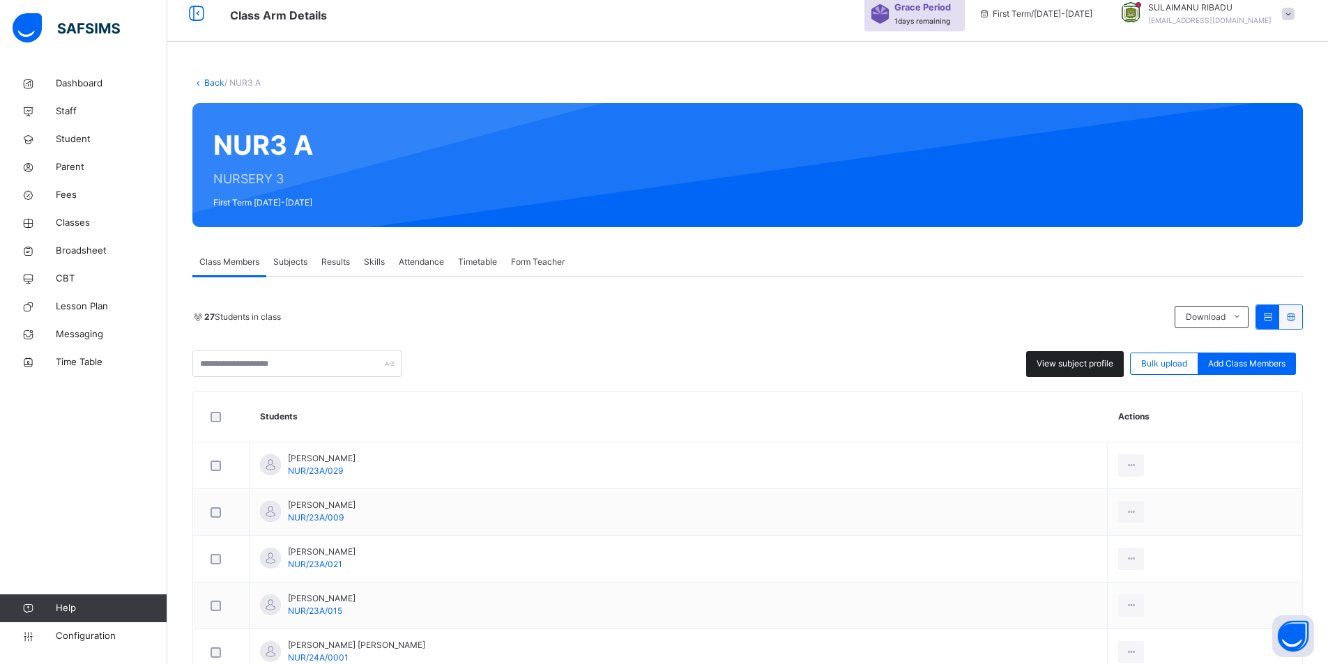
click at [1077, 362] on span "View subject profile" at bounding box center [1074, 364] width 77 height 13
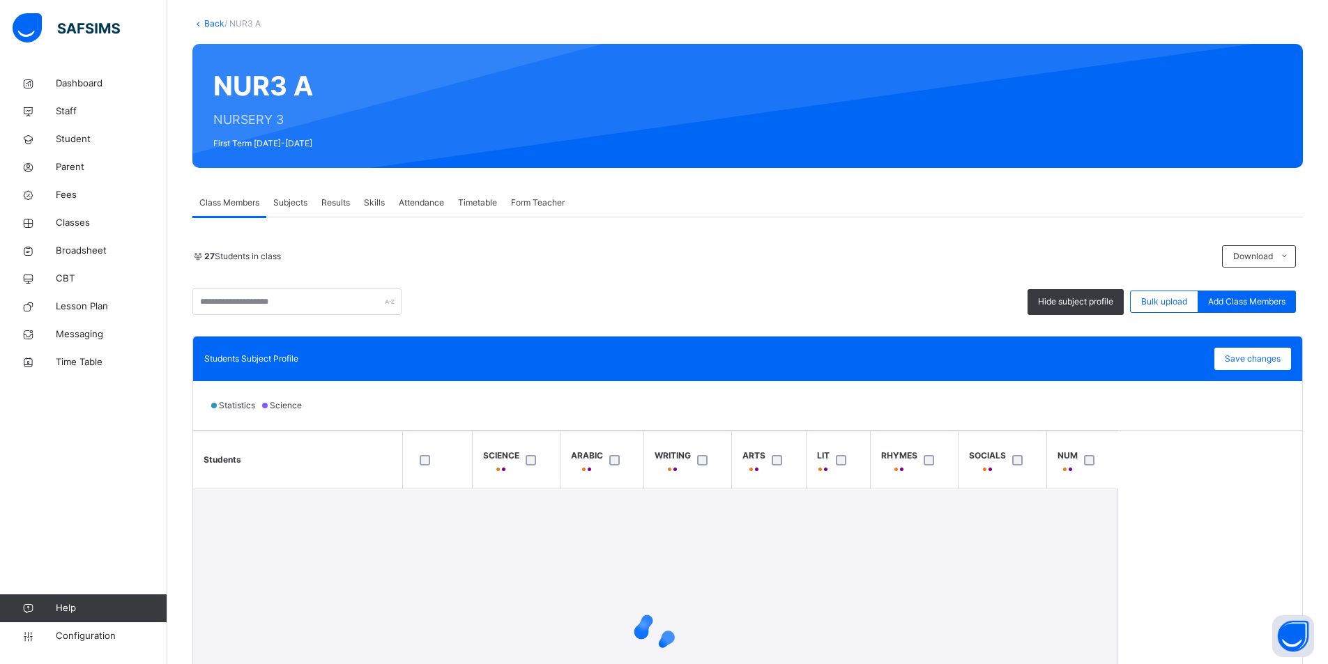
scroll to position [139, 0]
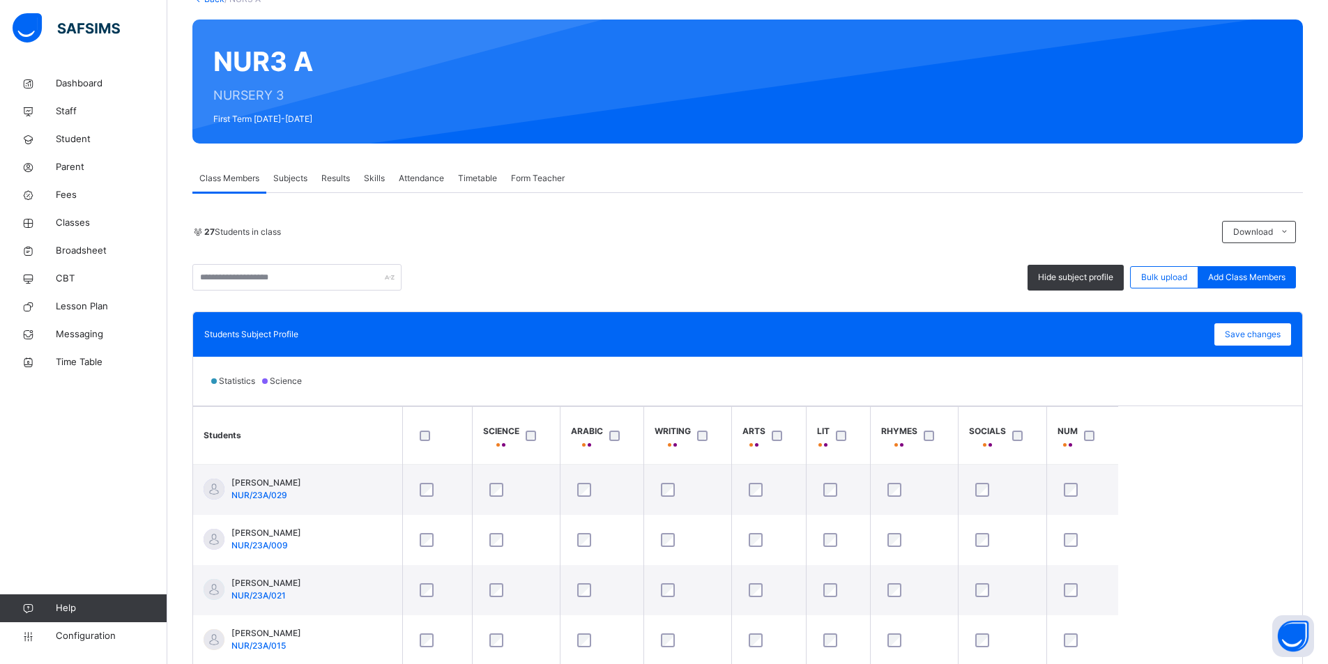
click at [424, 441] on div at bounding box center [437, 435] width 48 height 29
click at [1249, 328] on div "Save changes" at bounding box center [1252, 334] width 77 height 22
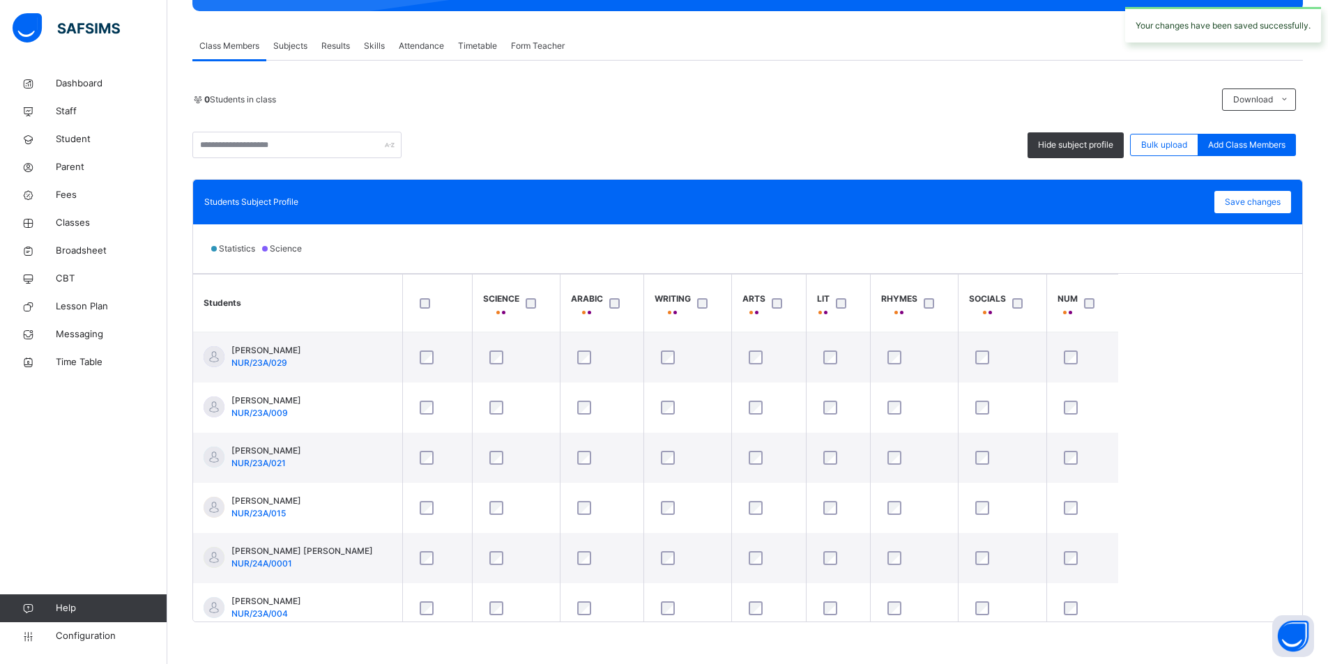
scroll to position [0, 0]
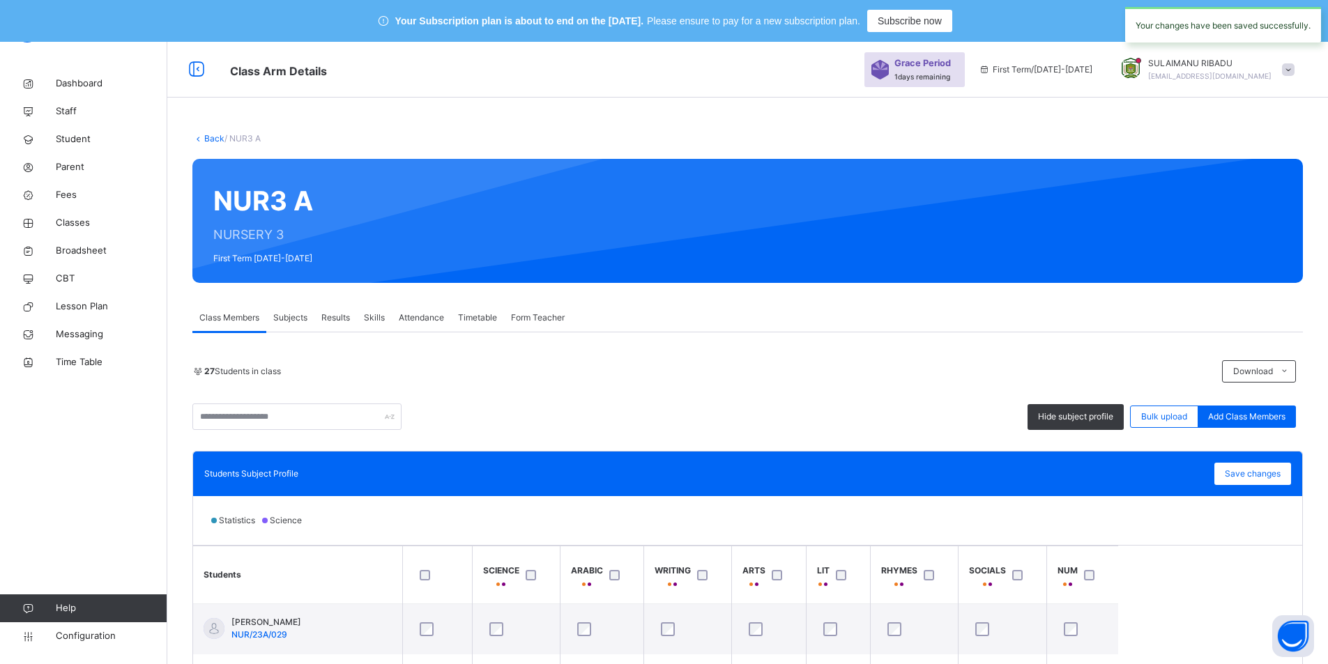
click at [209, 140] on link "Back" at bounding box center [214, 138] width 20 height 10
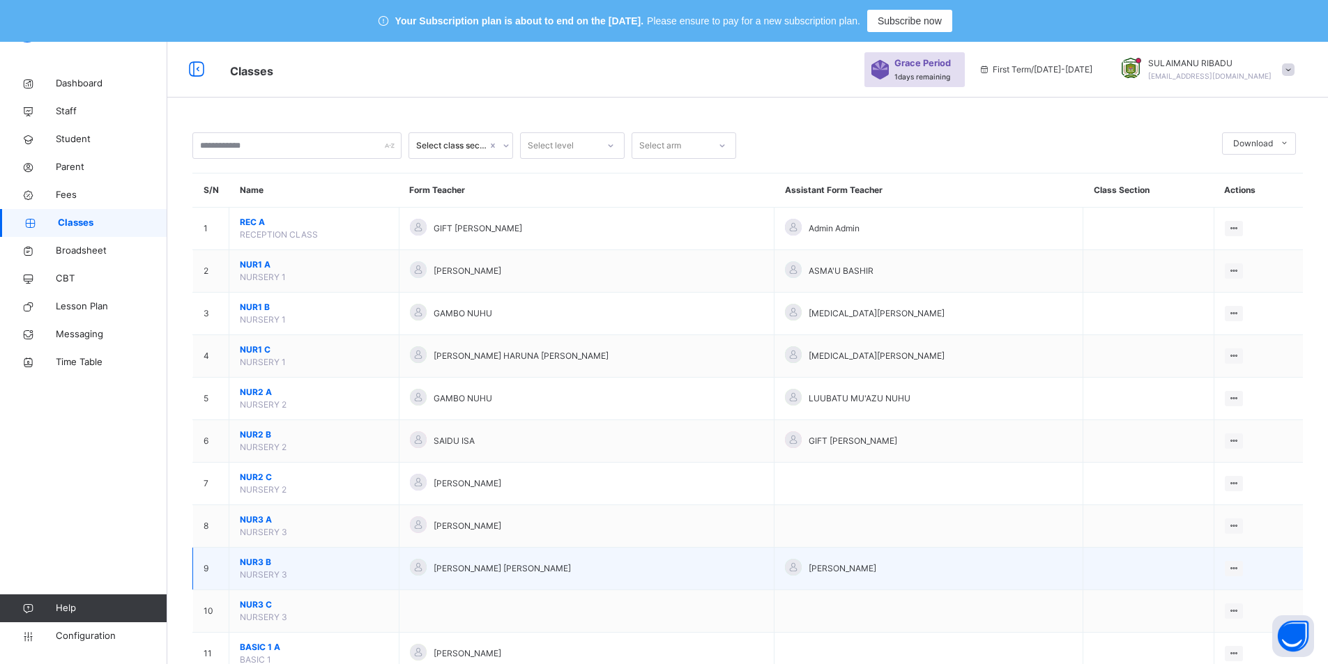
click at [304, 563] on span "NUR3 B" at bounding box center [314, 562] width 148 height 13
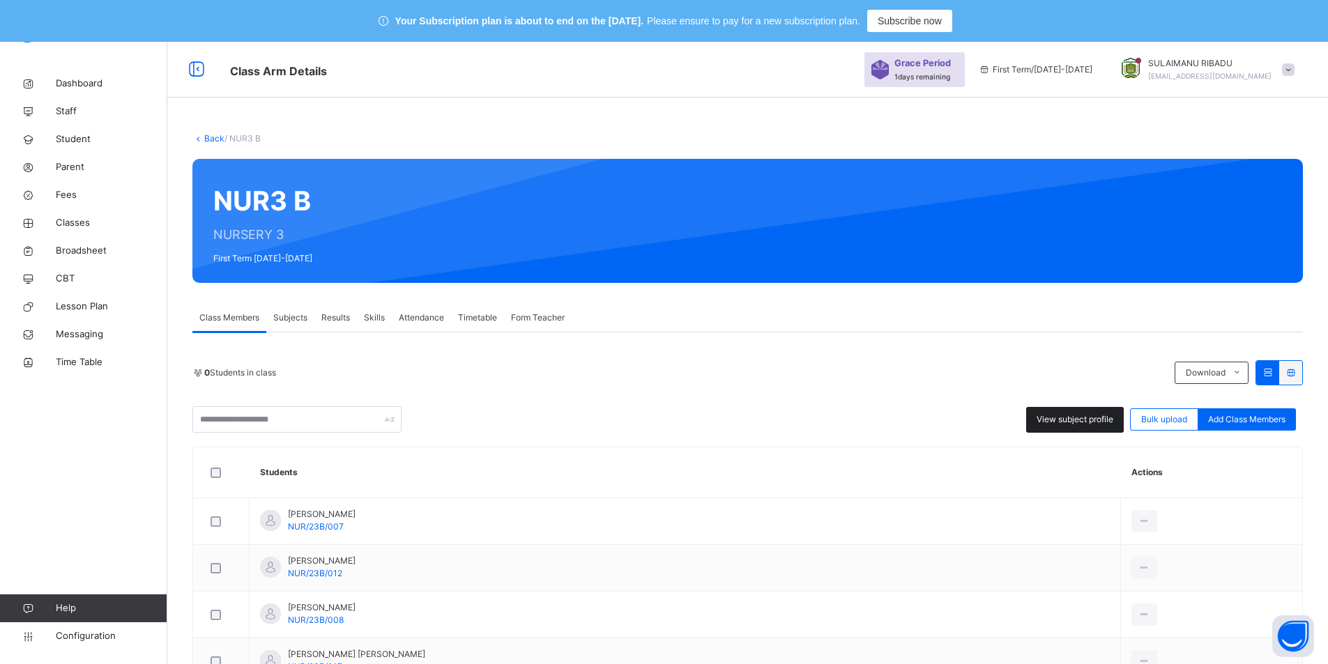
click at [1107, 422] on span "View subject profile" at bounding box center [1074, 419] width 77 height 13
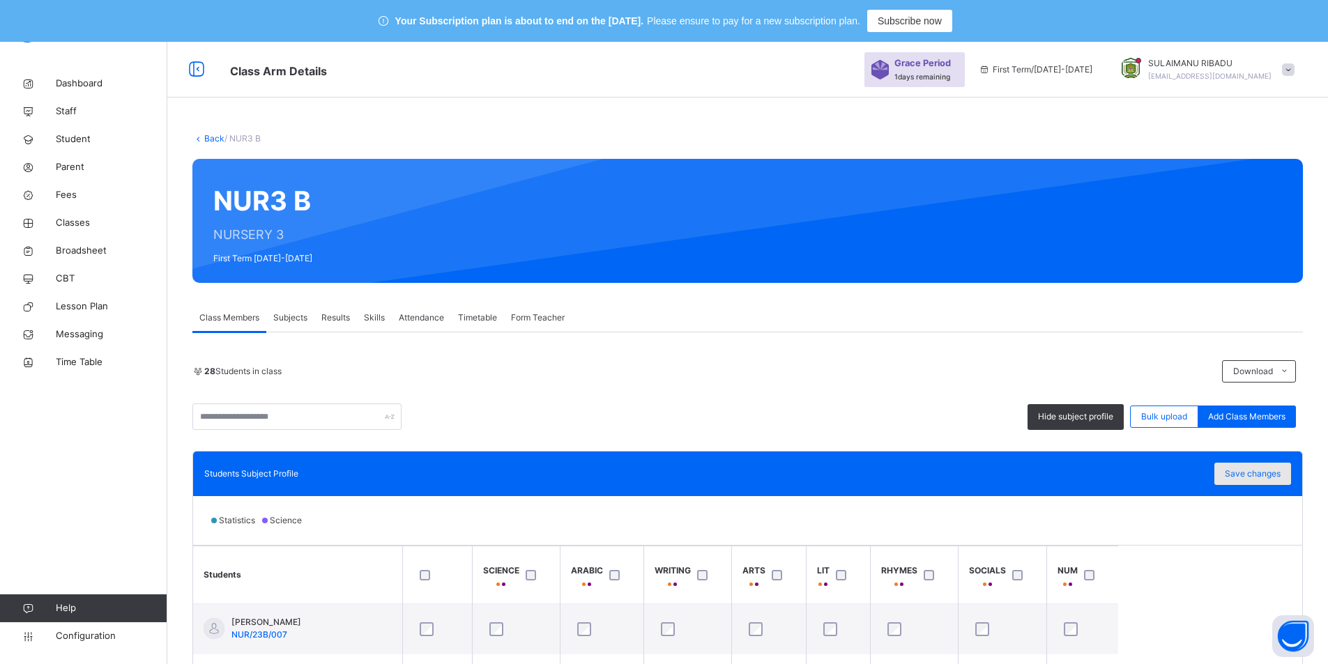
click at [1238, 468] on span "Save changes" at bounding box center [1253, 474] width 56 height 13
click at [213, 139] on link "Back" at bounding box center [214, 138] width 20 height 10
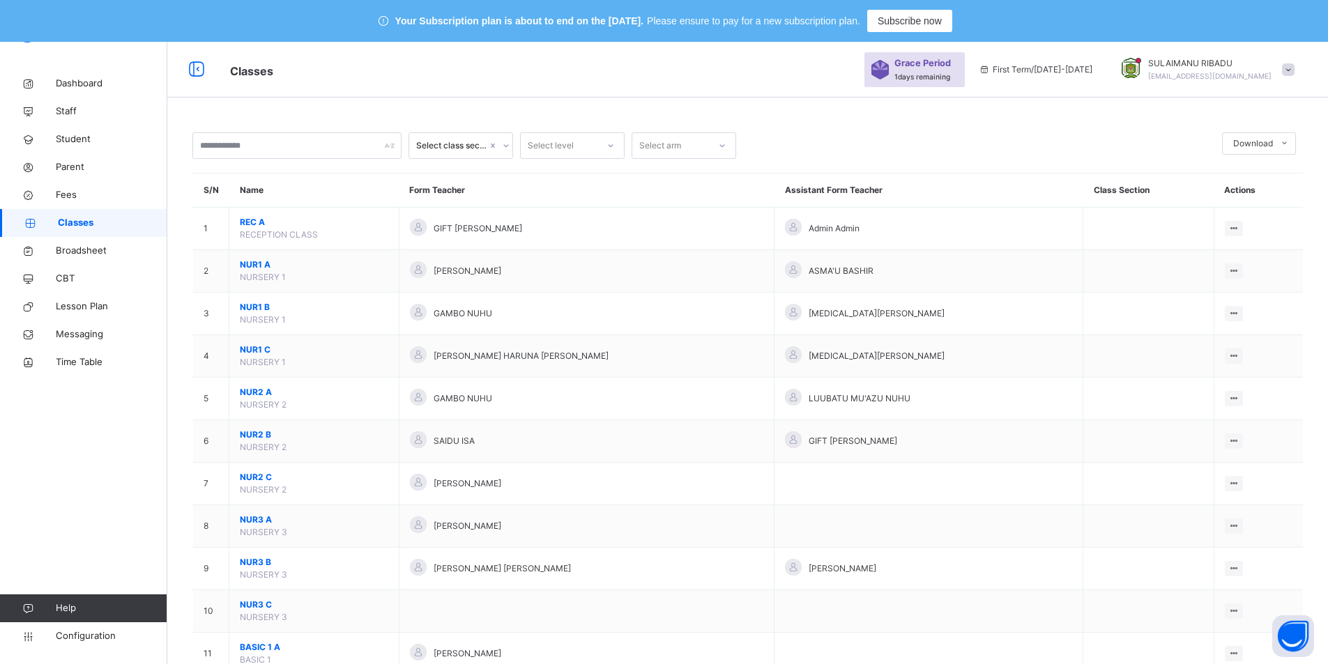
click at [284, 607] on span "NUR3 C" at bounding box center [314, 605] width 148 height 13
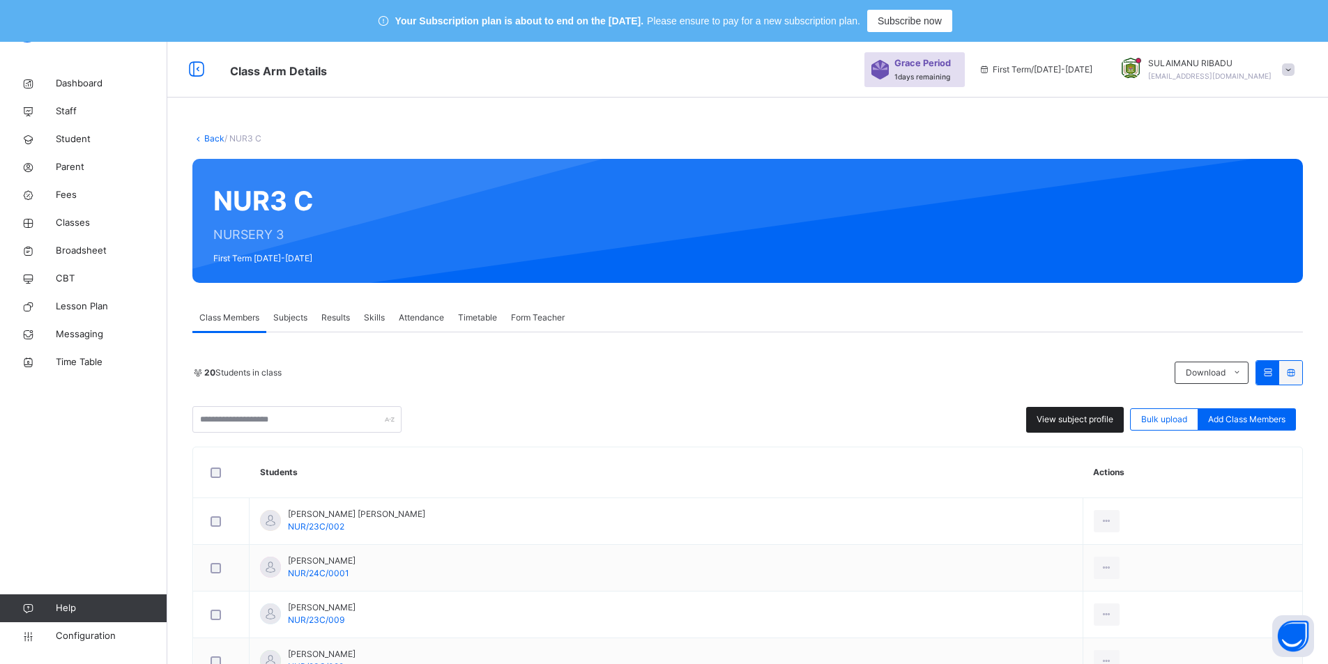
click at [1080, 415] on span "View subject profile" at bounding box center [1074, 419] width 77 height 13
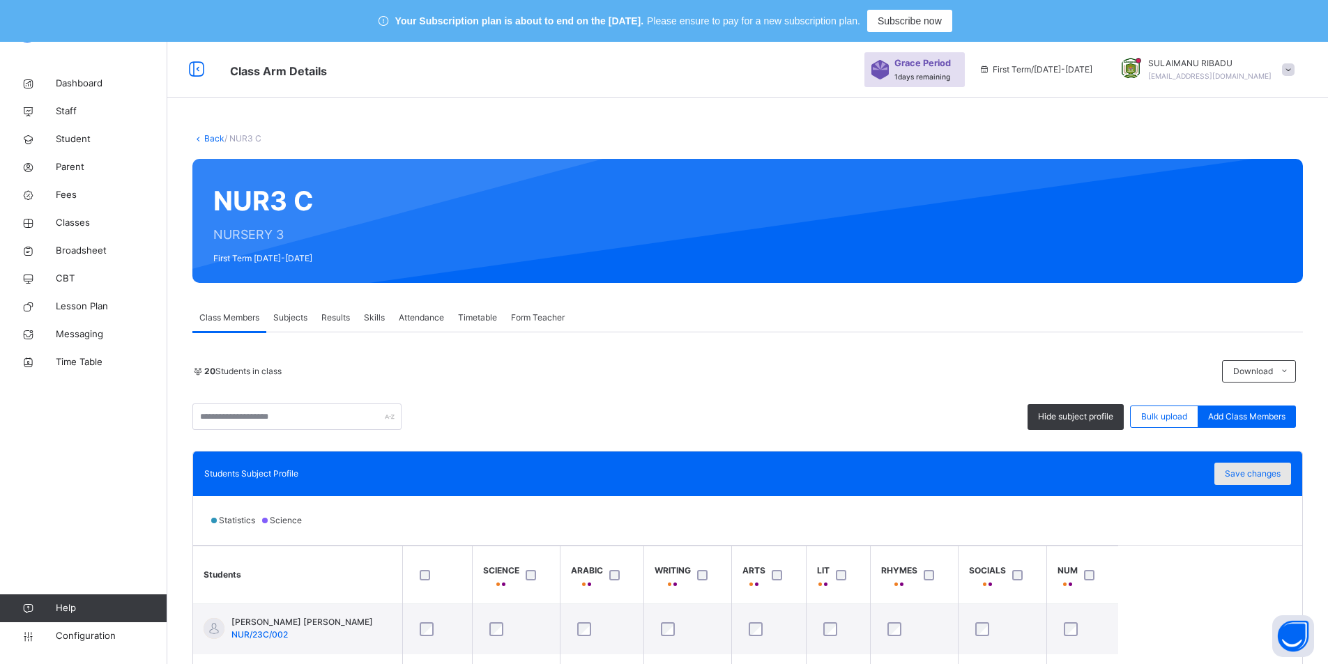
click at [1259, 475] on span "Save changes" at bounding box center [1253, 474] width 56 height 13
click at [217, 135] on link "Back" at bounding box center [214, 138] width 20 height 10
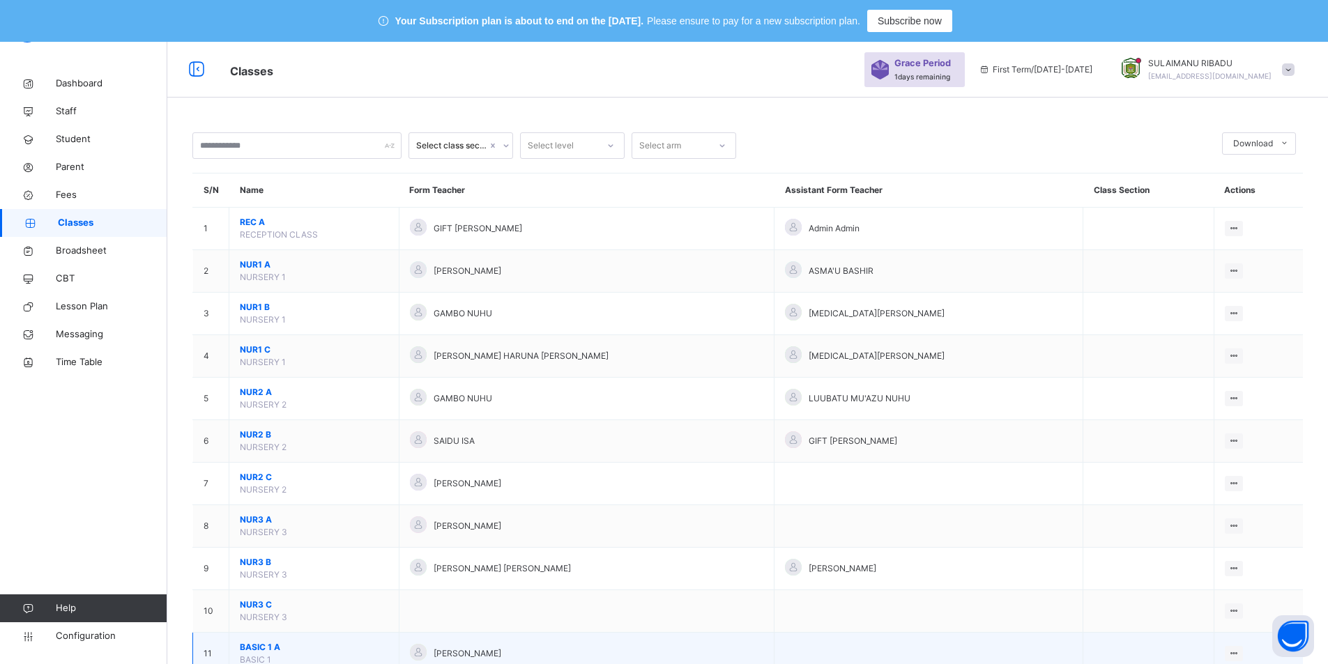
click at [332, 647] on span "BASIC 1 A" at bounding box center [314, 647] width 148 height 13
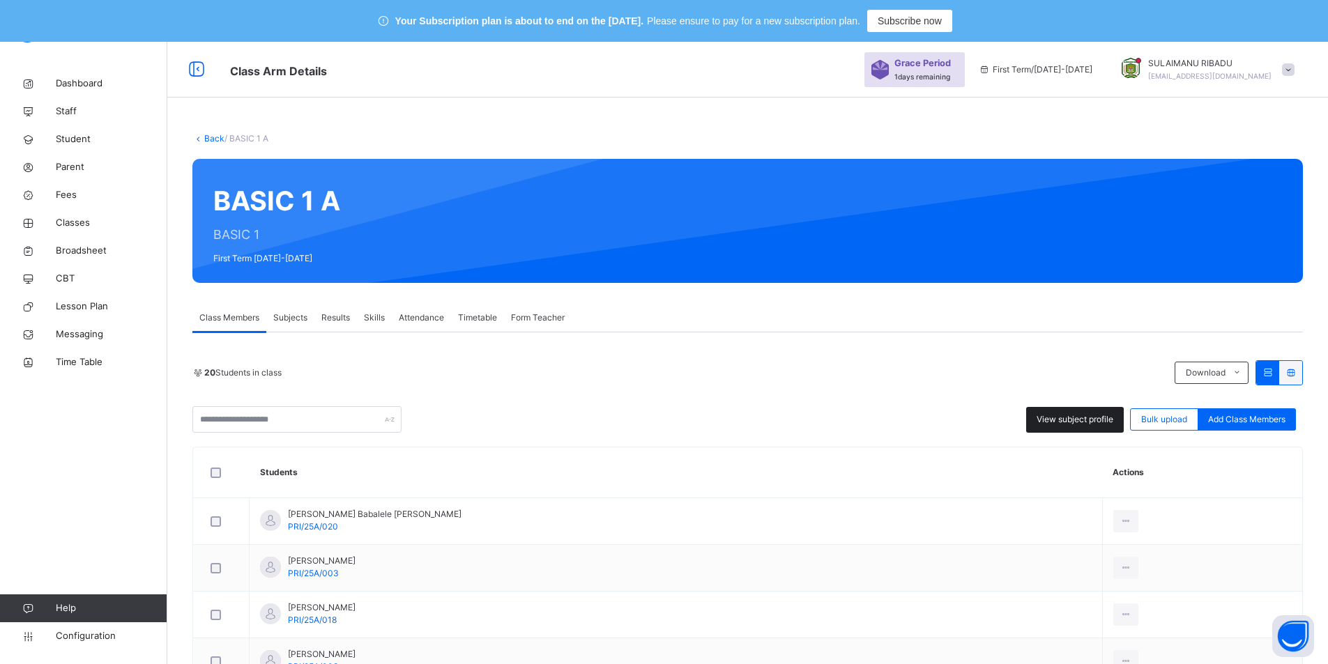
click at [1083, 427] on div "View subject profile" at bounding box center [1075, 420] width 98 height 26
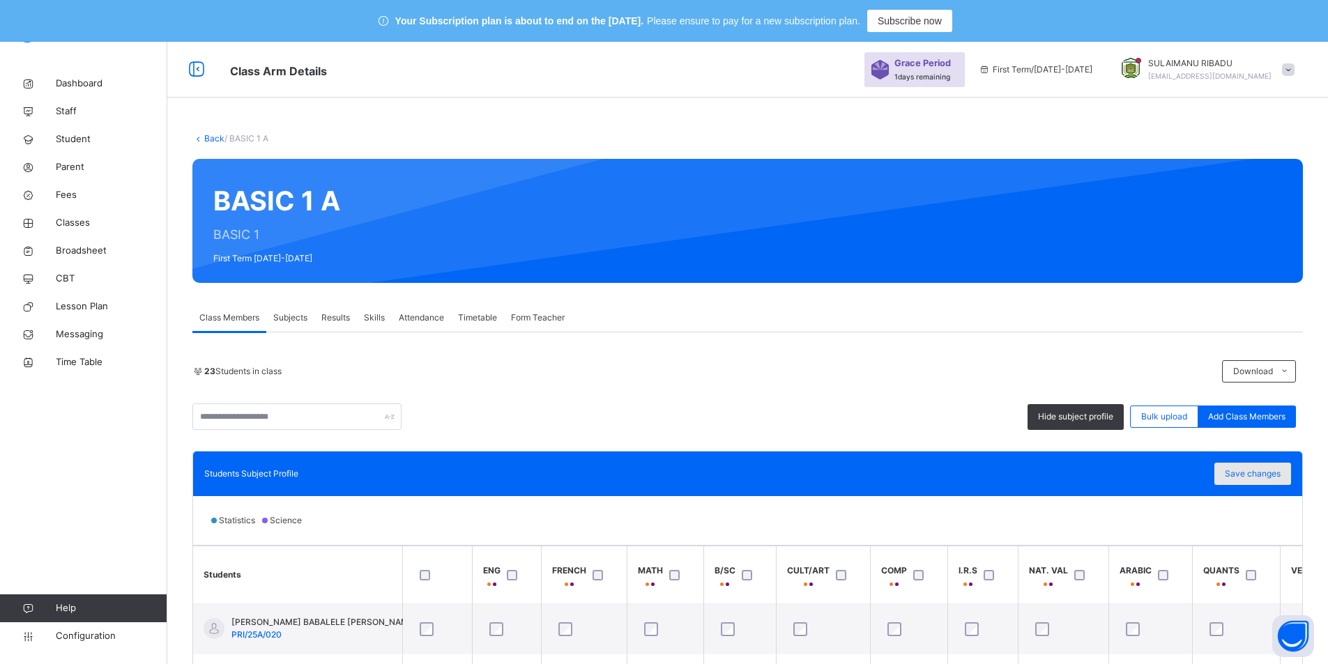
click at [1252, 477] on span "Save changes" at bounding box center [1253, 474] width 56 height 13
click at [1254, 472] on span "Save changes" at bounding box center [1253, 474] width 56 height 13
click at [215, 138] on link "Back" at bounding box center [214, 138] width 20 height 10
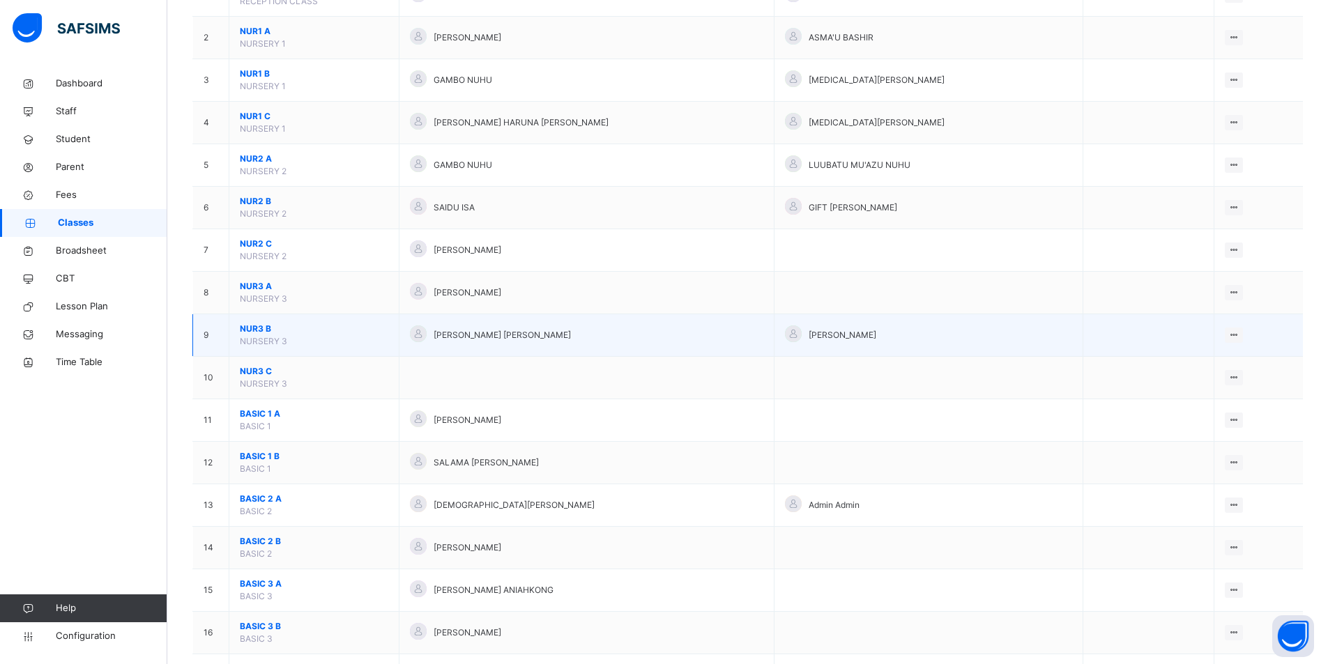
scroll to position [251, 0]
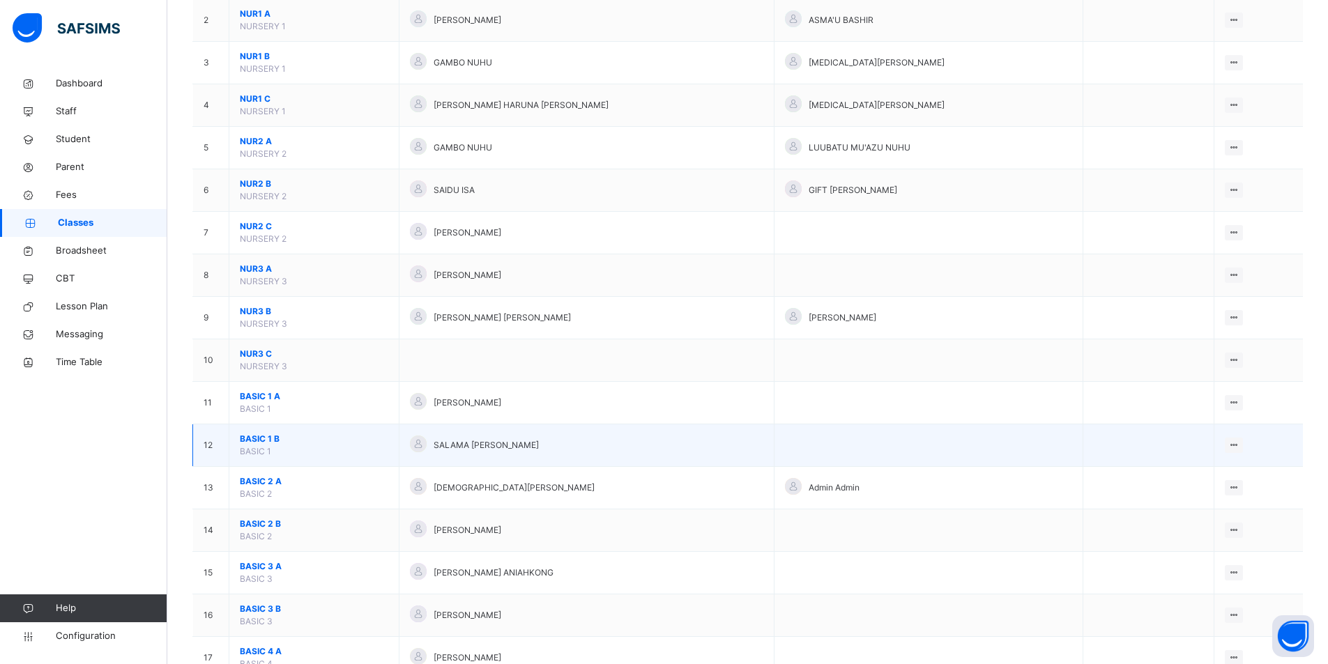
click at [276, 436] on span "BASIC 1 B" at bounding box center [314, 439] width 148 height 13
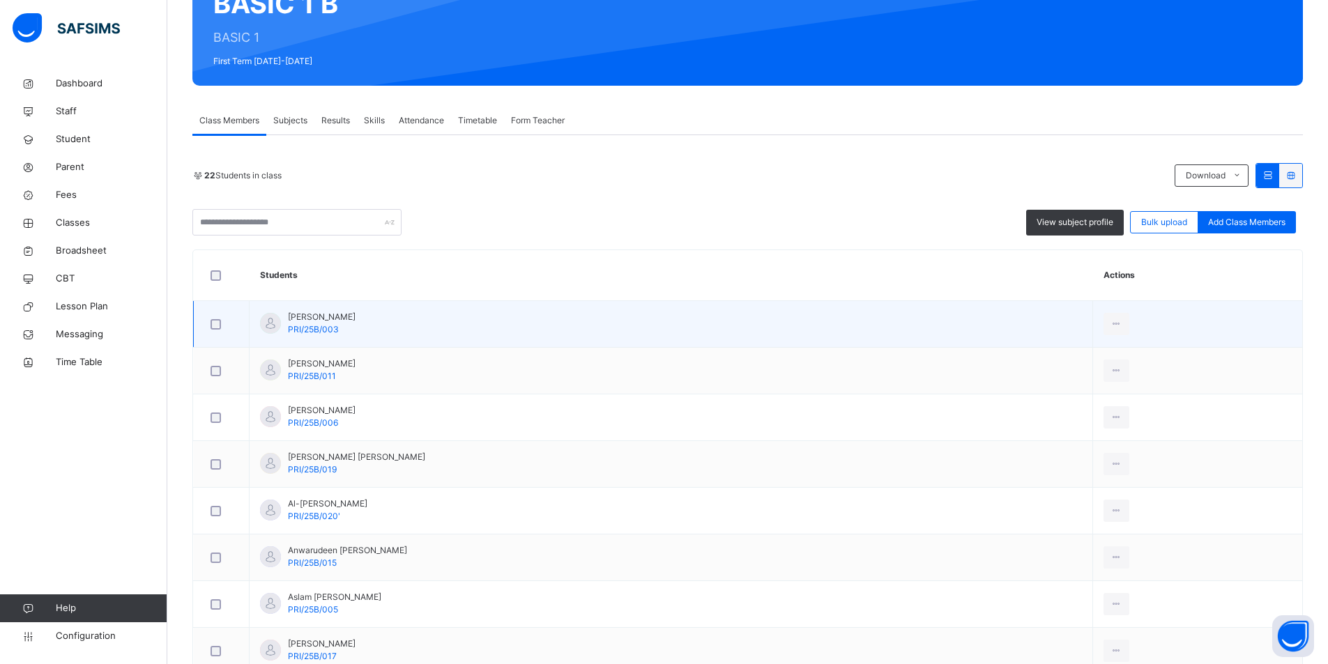
scroll to position [195, 0]
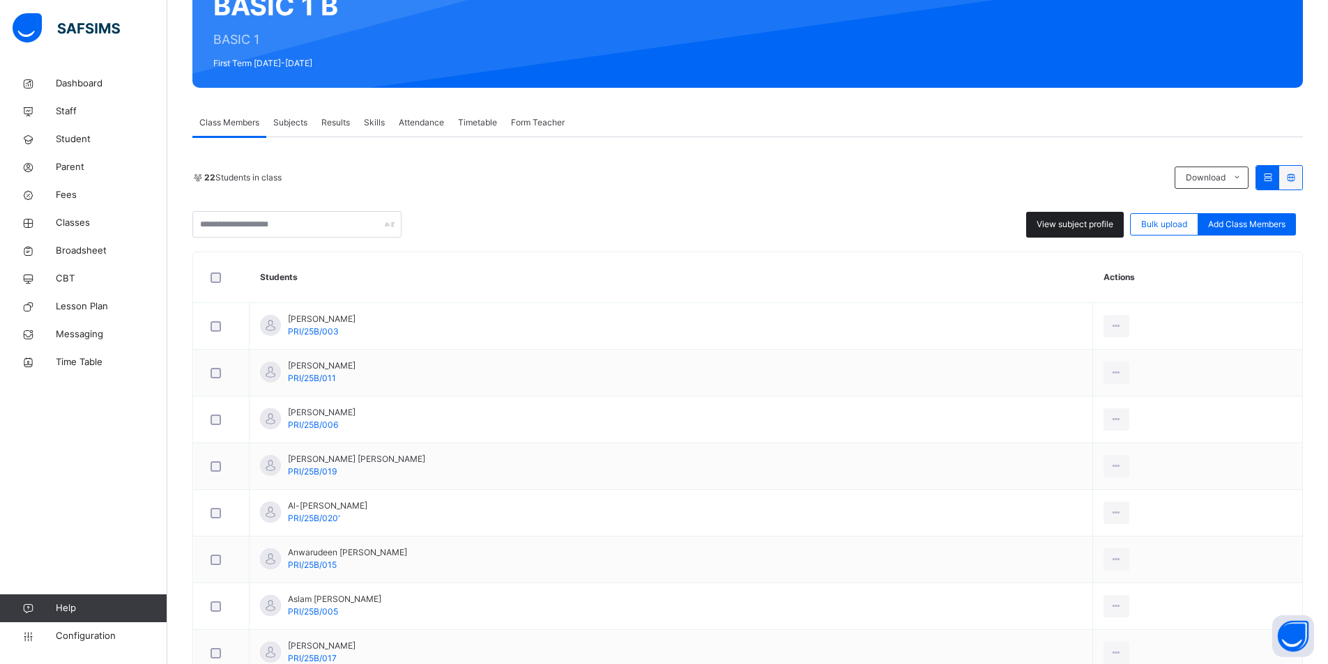
click at [1079, 224] on span "View subject profile" at bounding box center [1074, 224] width 77 height 13
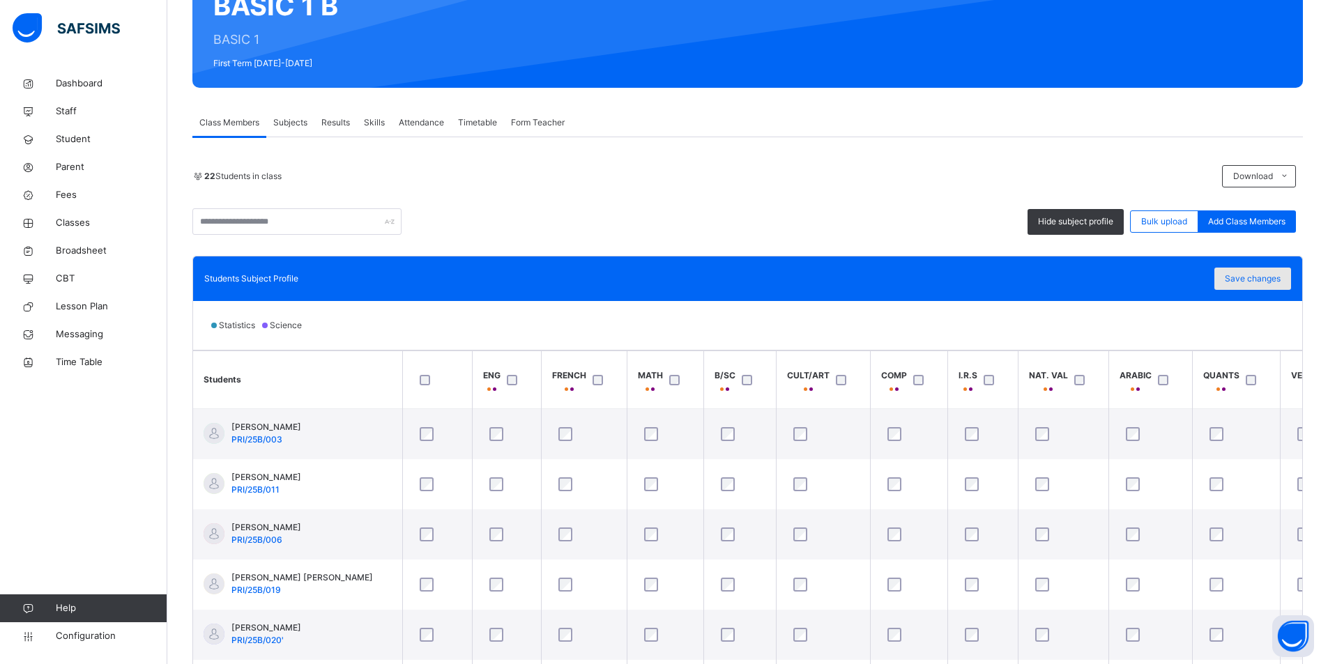
click at [1251, 286] on div "Save changes" at bounding box center [1252, 279] width 77 height 22
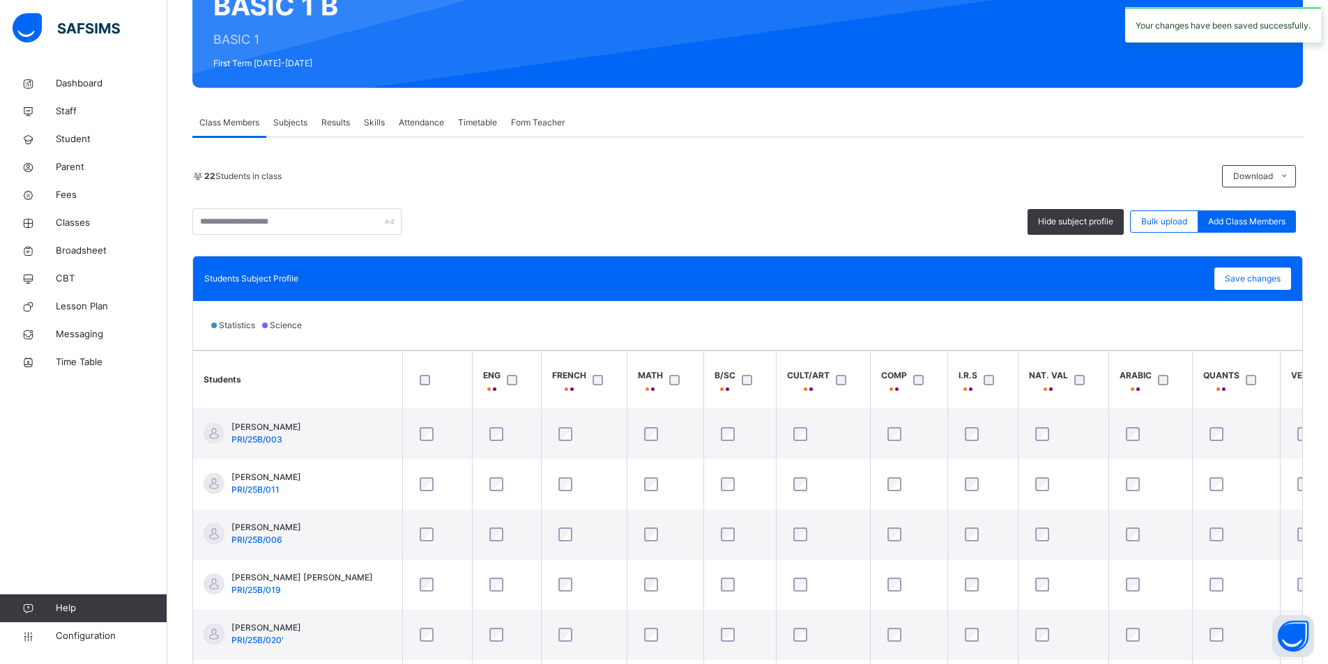
scroll to position [0, 0]
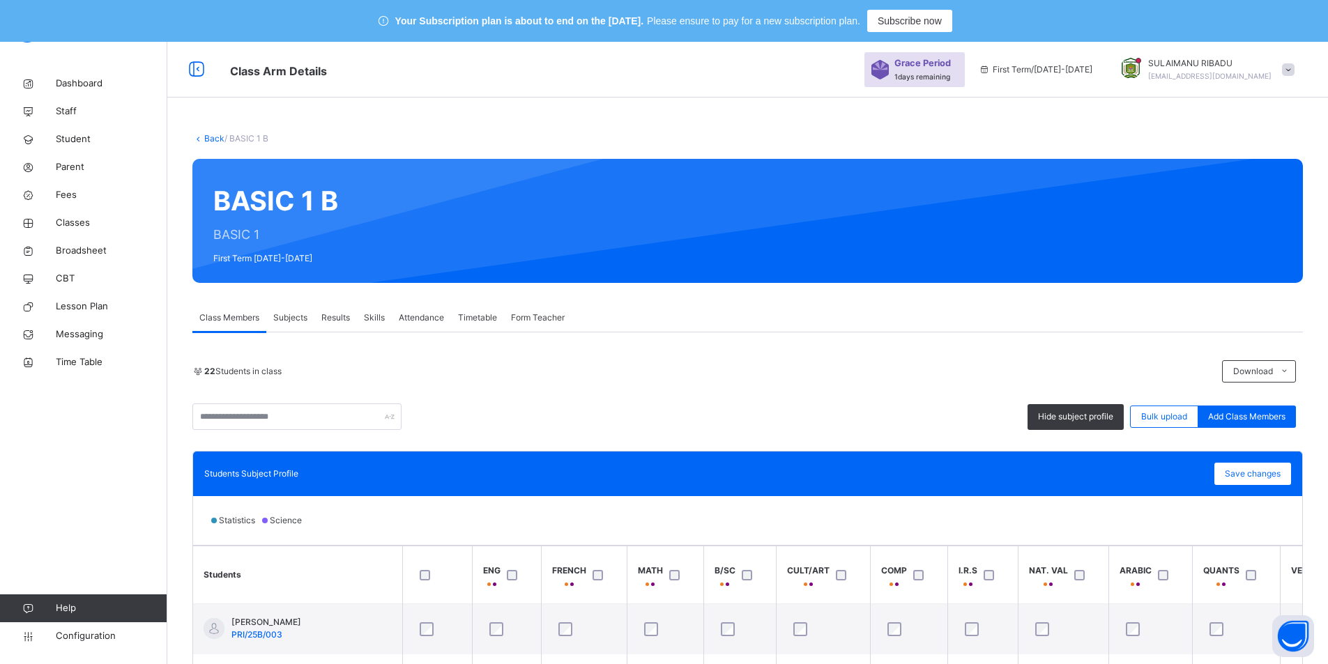
click at [206, 140] on link "Back" at bounding box center [214, 138] width 20 height 10
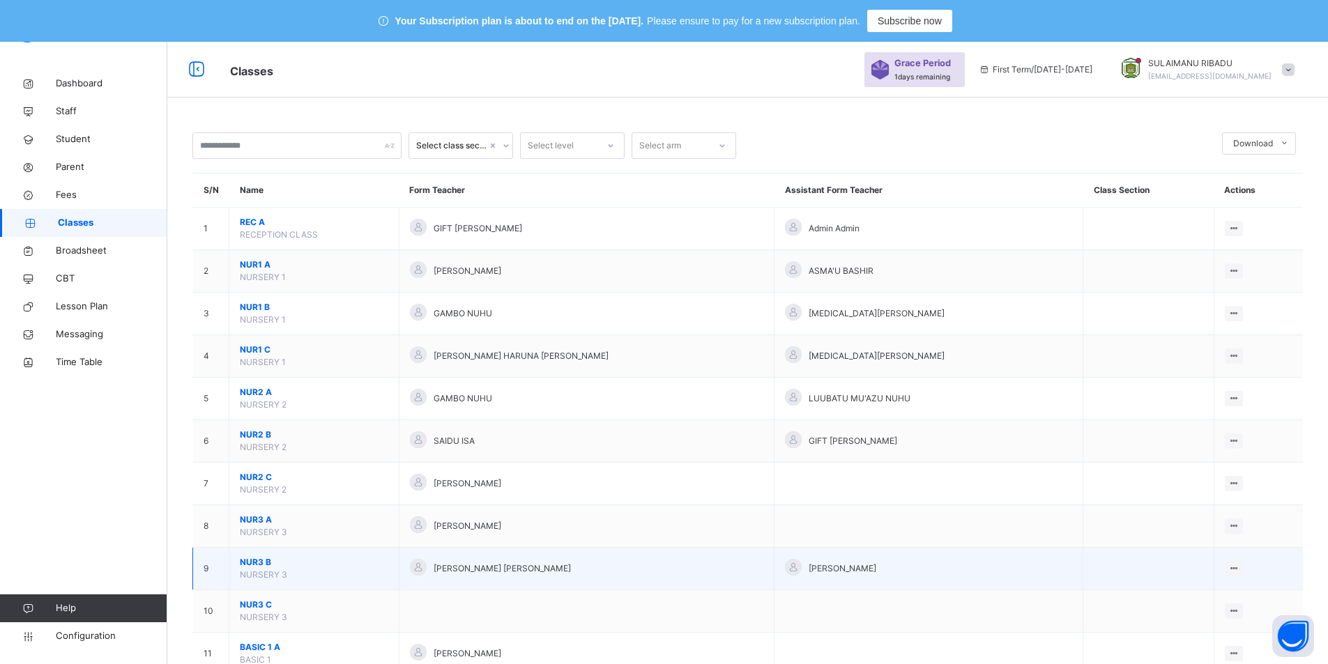
scroll to position [581, 0]
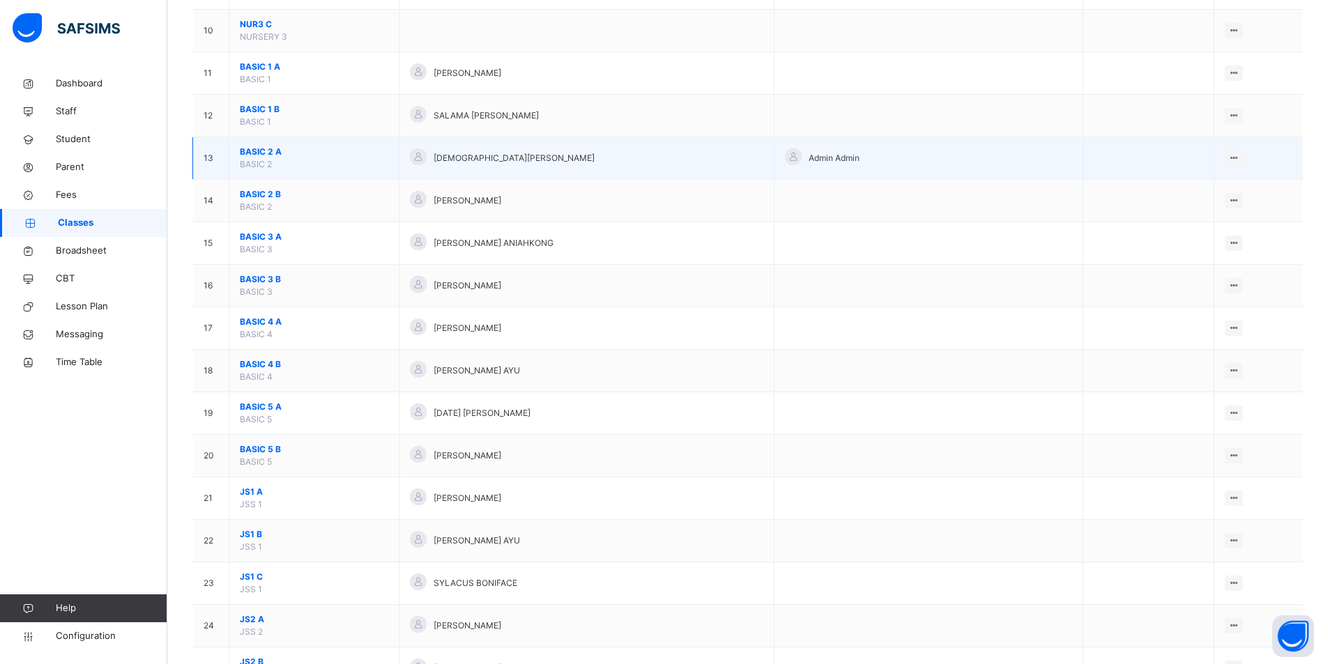
click at [296, 149] on span "BASIC 2 A" at bounding box center [314, 152] width 148 height 13
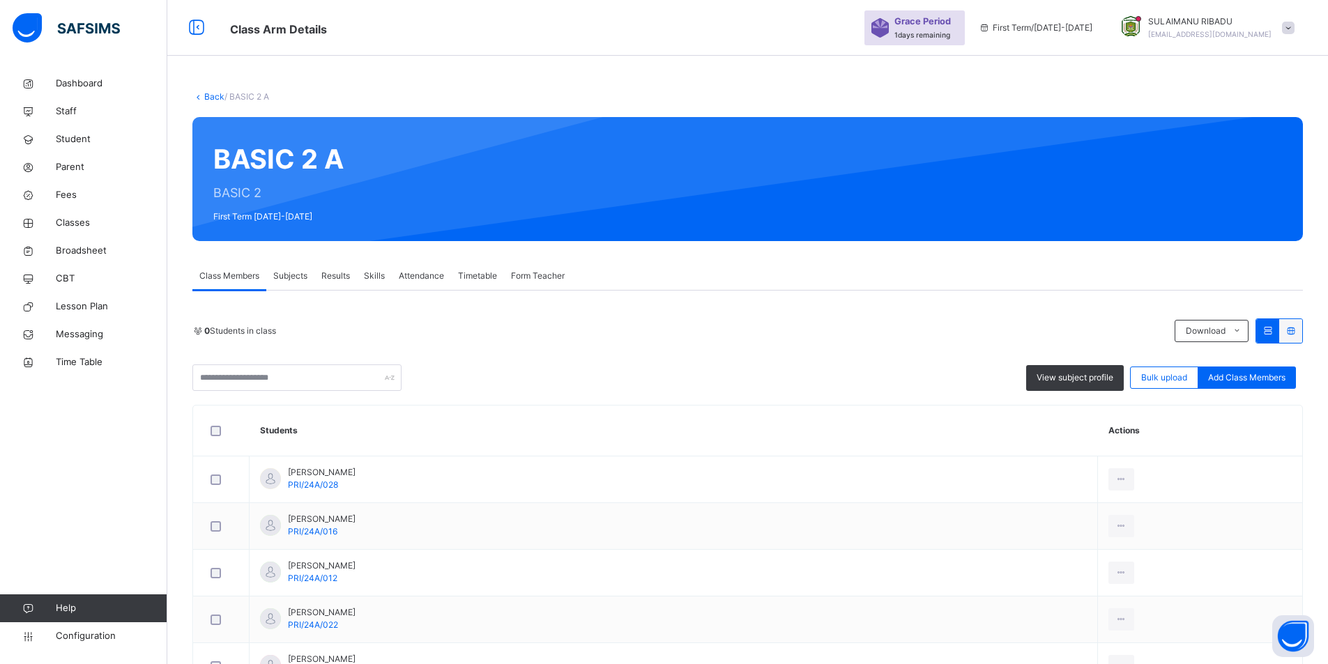
scroll to position [581, 0]
